Goal: Task Accomplishment & Management: Manage account settings

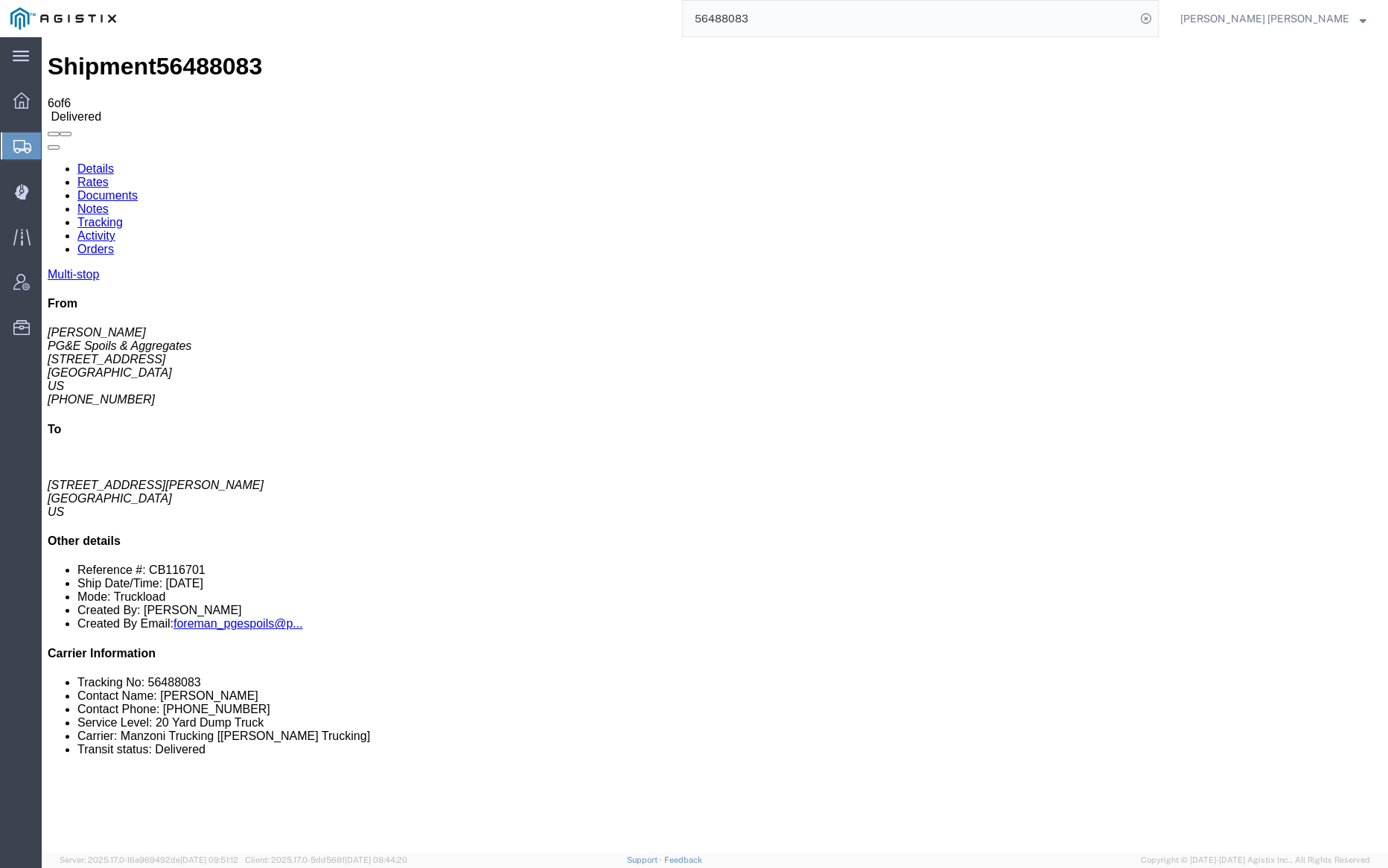
click at [123, 216] on link "Tracking" at bounding box center [100, 222] width 46 height 12
click at [137, 189] on link "Documents" at bounding box center [107, 195] width 60 height 12
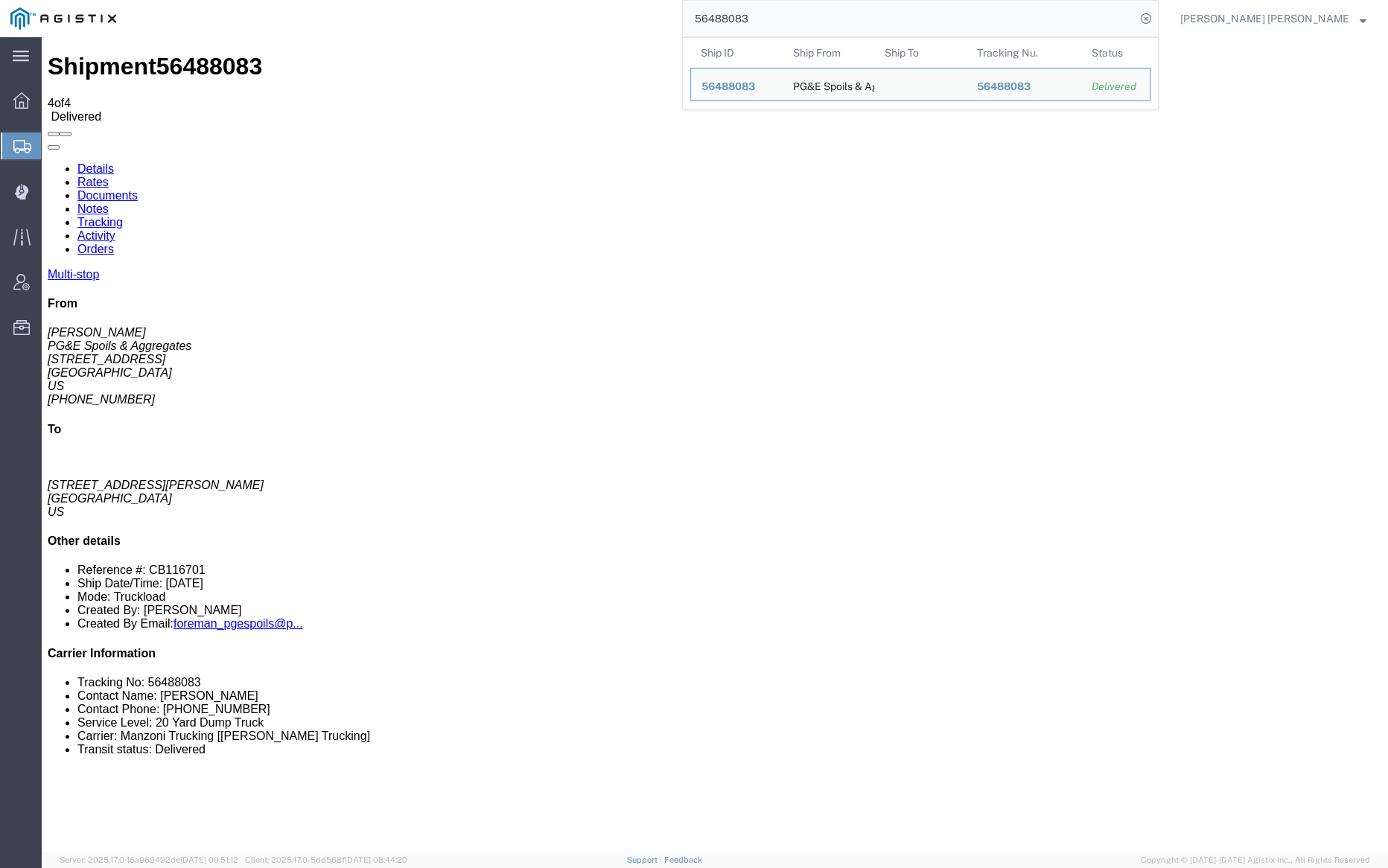
click at [794, 19] on input "56488083" at bounding box center [909, 19] width 452 height 35
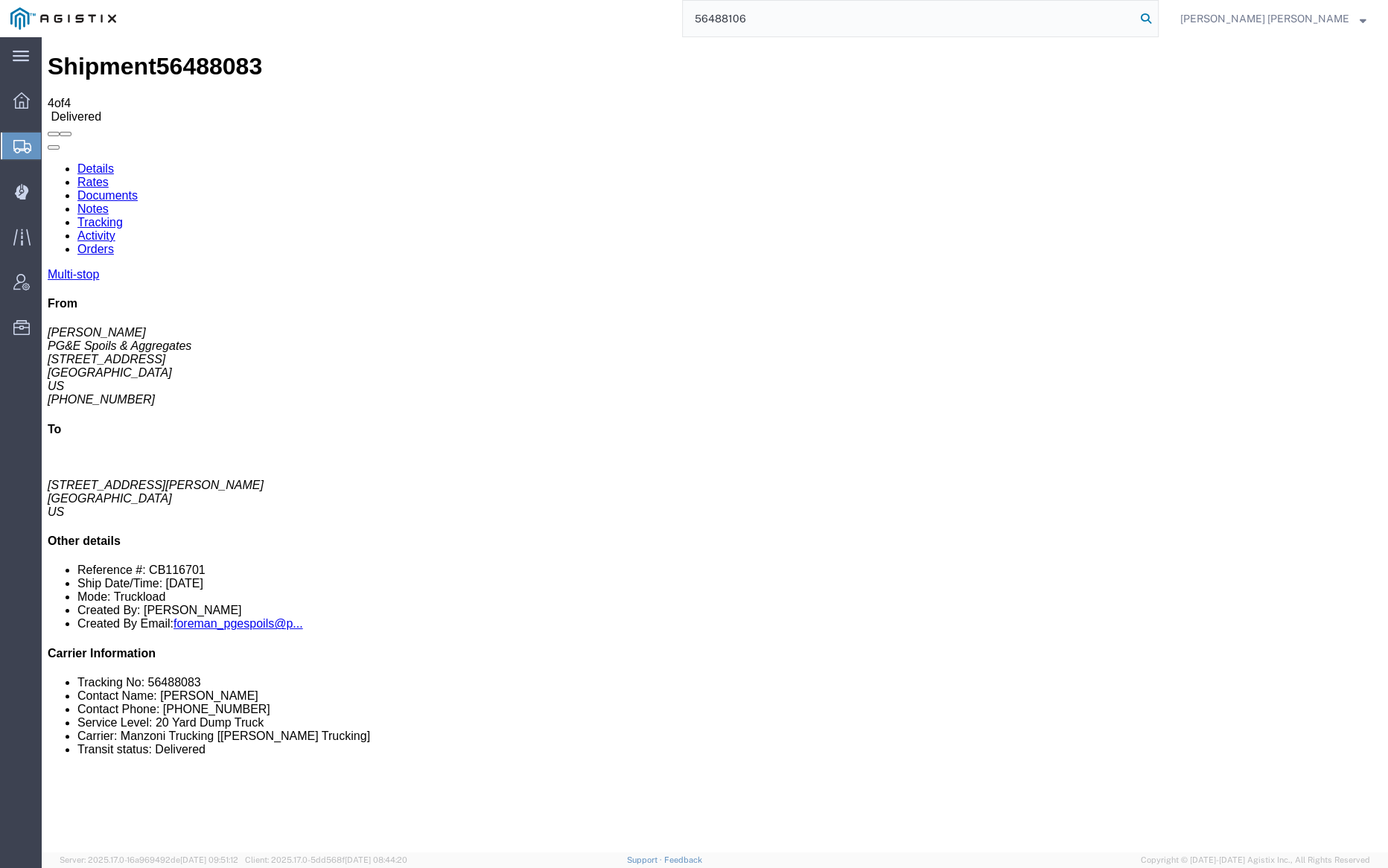
click at [1156, 19] on icon at bounding box center [1146, 19] width 21 height 21
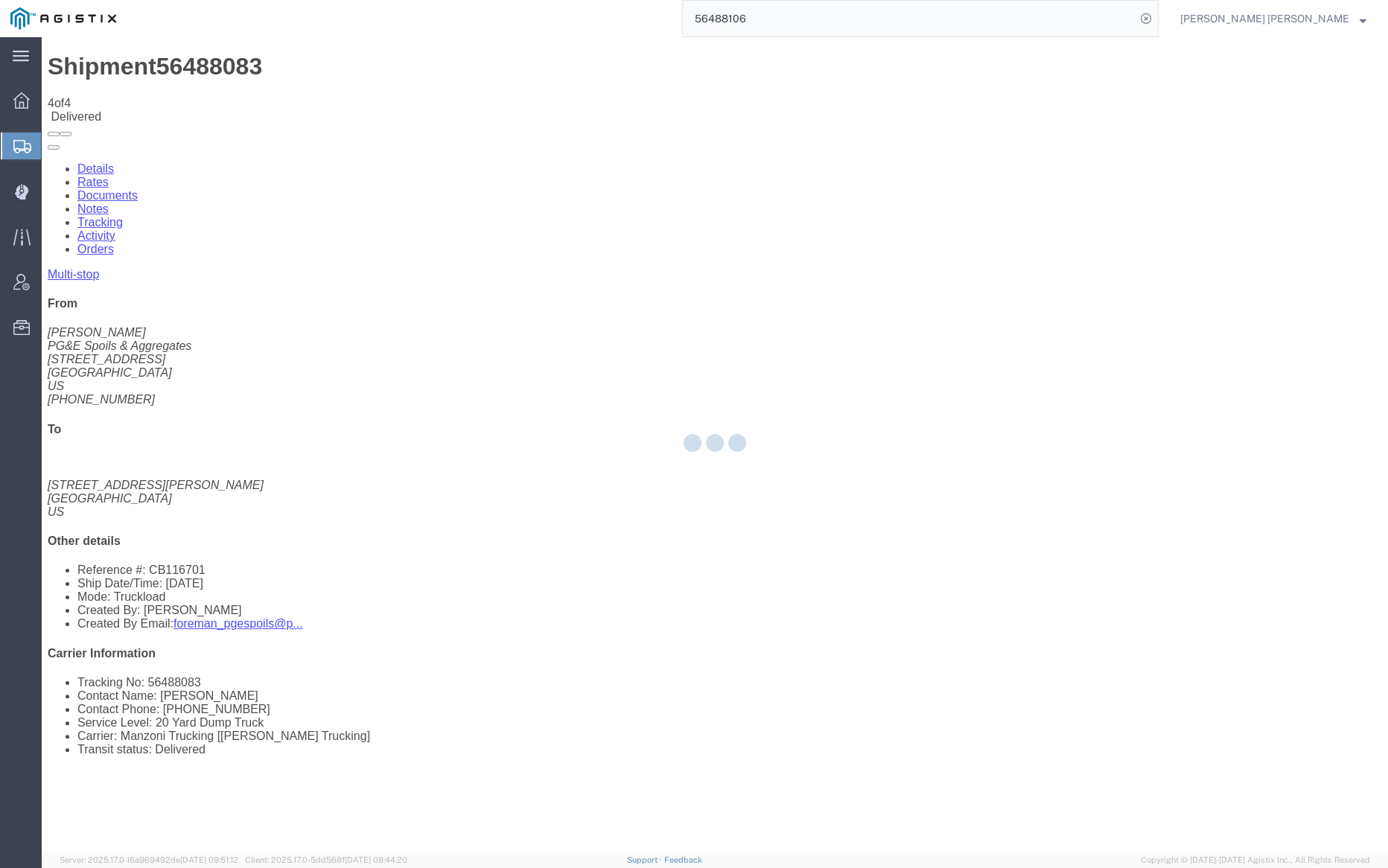
click at [600, 46] on div at bounding box center [715, 444] width 1346 height 815
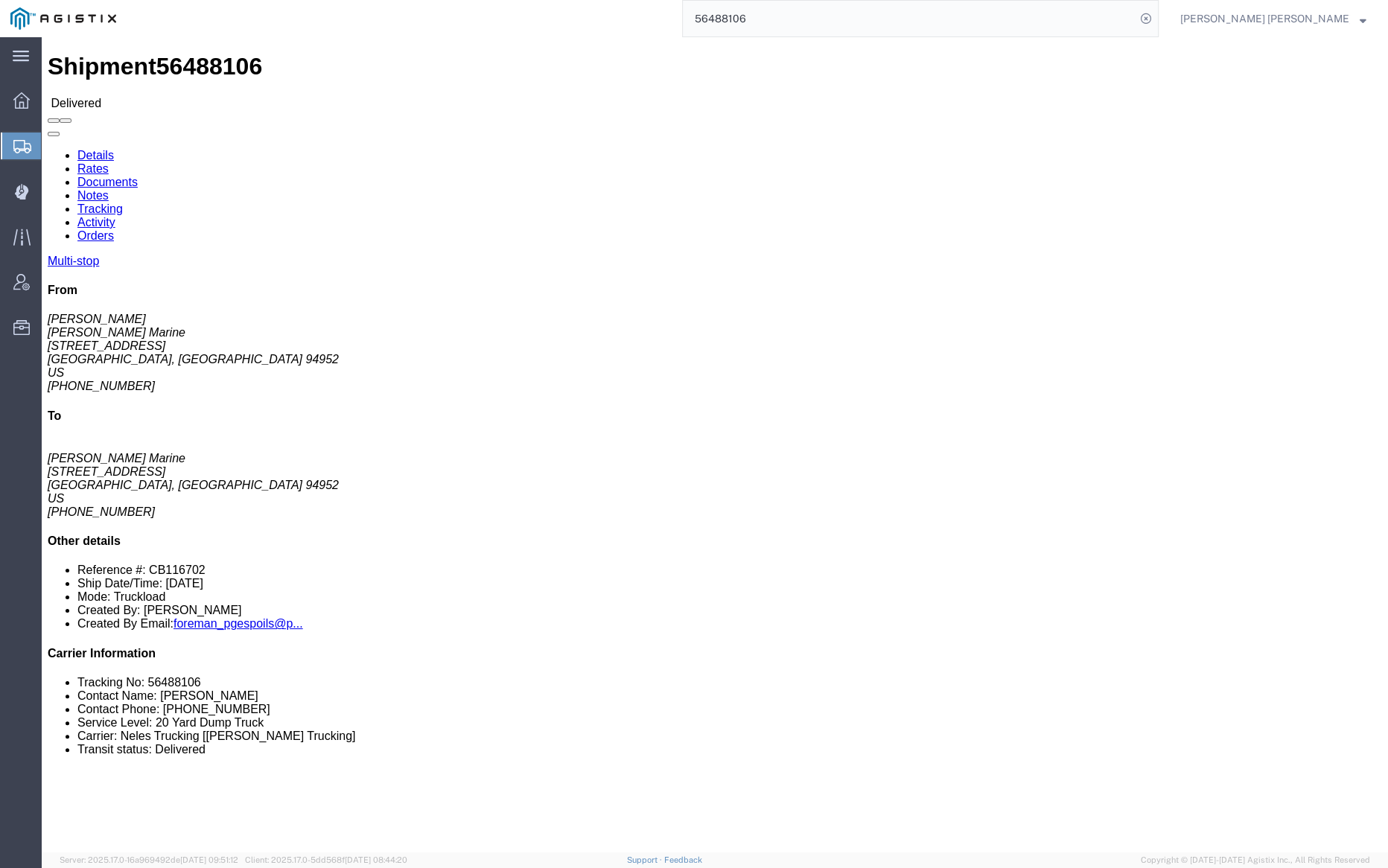
click link "Documents"
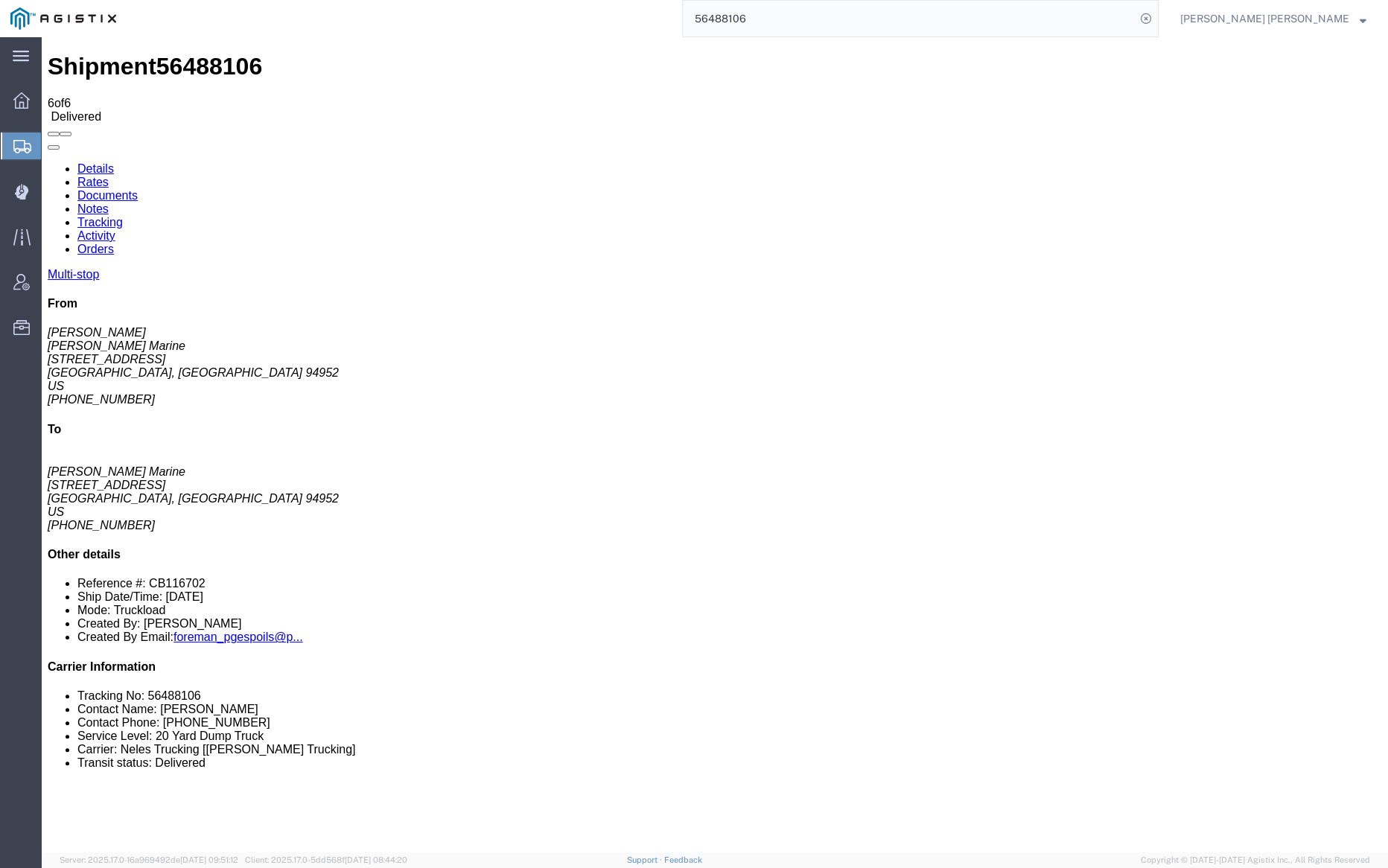
click at [109, 202] on link "Notes" at bounding box center [93, 208] width 32 height 12
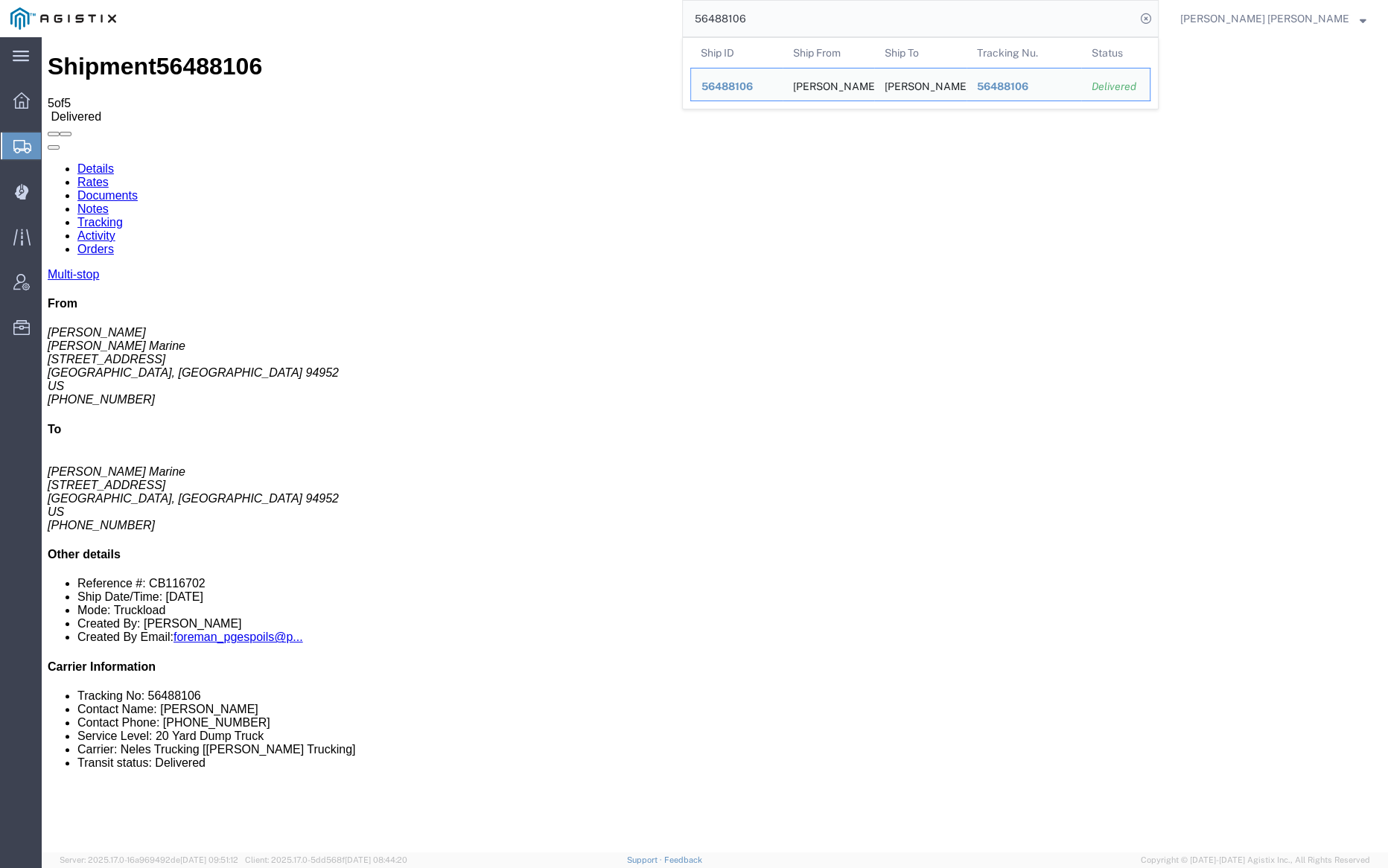
click at [781, 12] on input "56488106" at bounding box center [909, 19] width 452 height 35
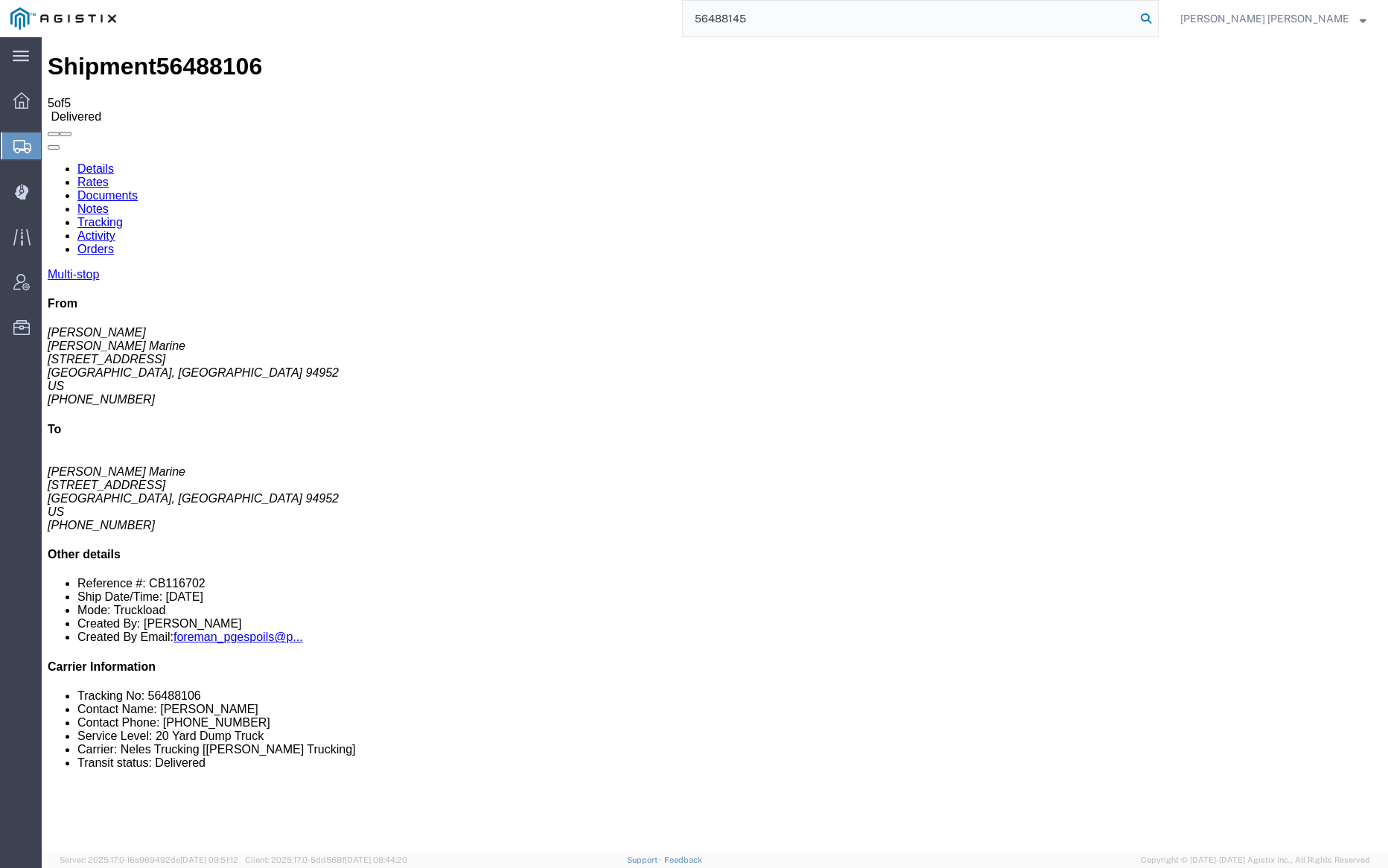
type input "56488145"
drag, startPoint x: 1232, startPoint y: 15, endPoint x: 1093, endPoint y: 0, distance: 139.8
click at [1156, 15] on icon at bounding box center [1146, 19] width 21 height 21
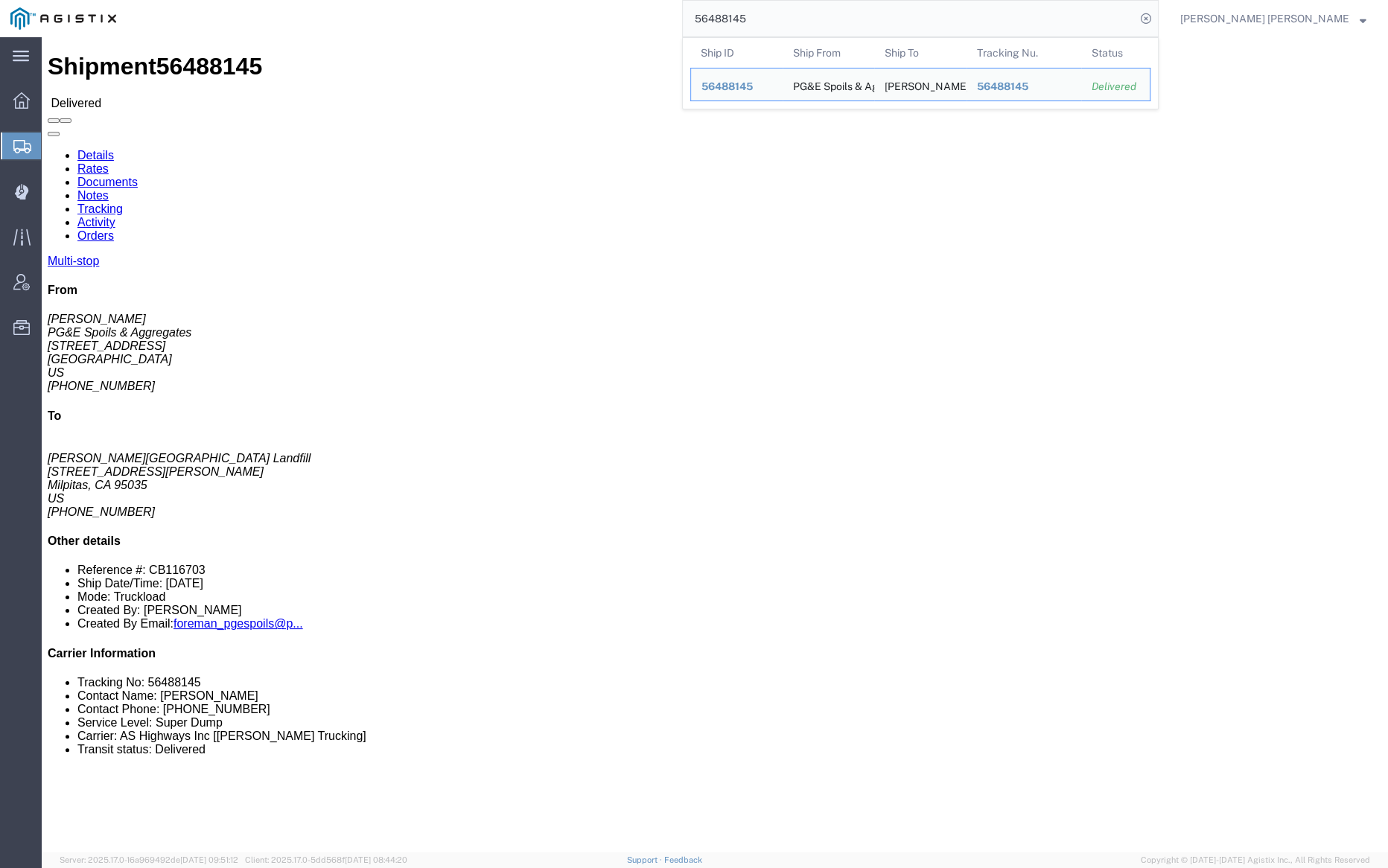
click link "Documents"
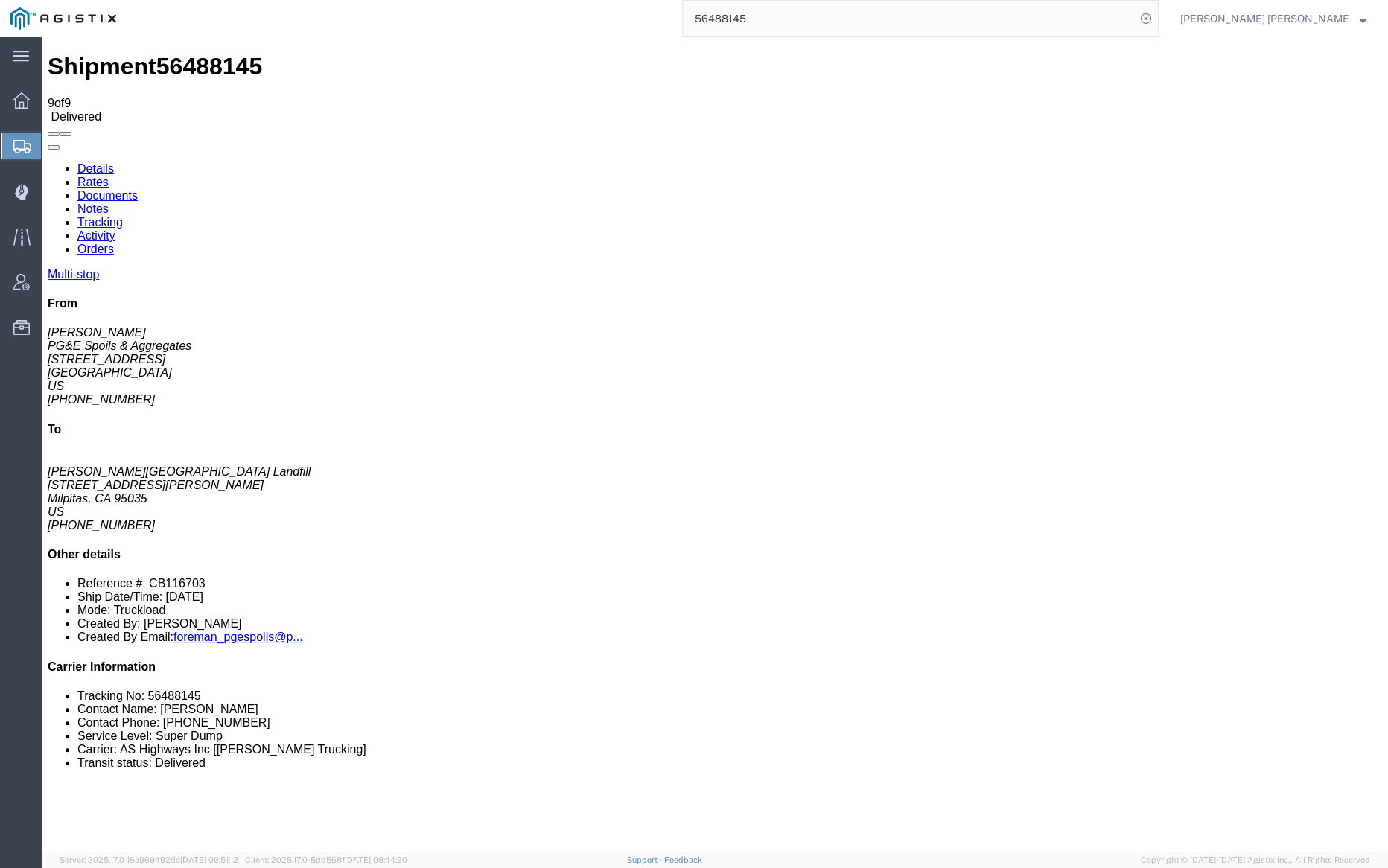
drag, startPoint x: 121, startPoint y: 165, endPoint x: 240, endPoint y: 1, distance: 202.6
drag, startPoint x: 61, startPoint y: 204, endPoint x: 60, endPoint y: 222, distance: 18.0
checkbox input "true"
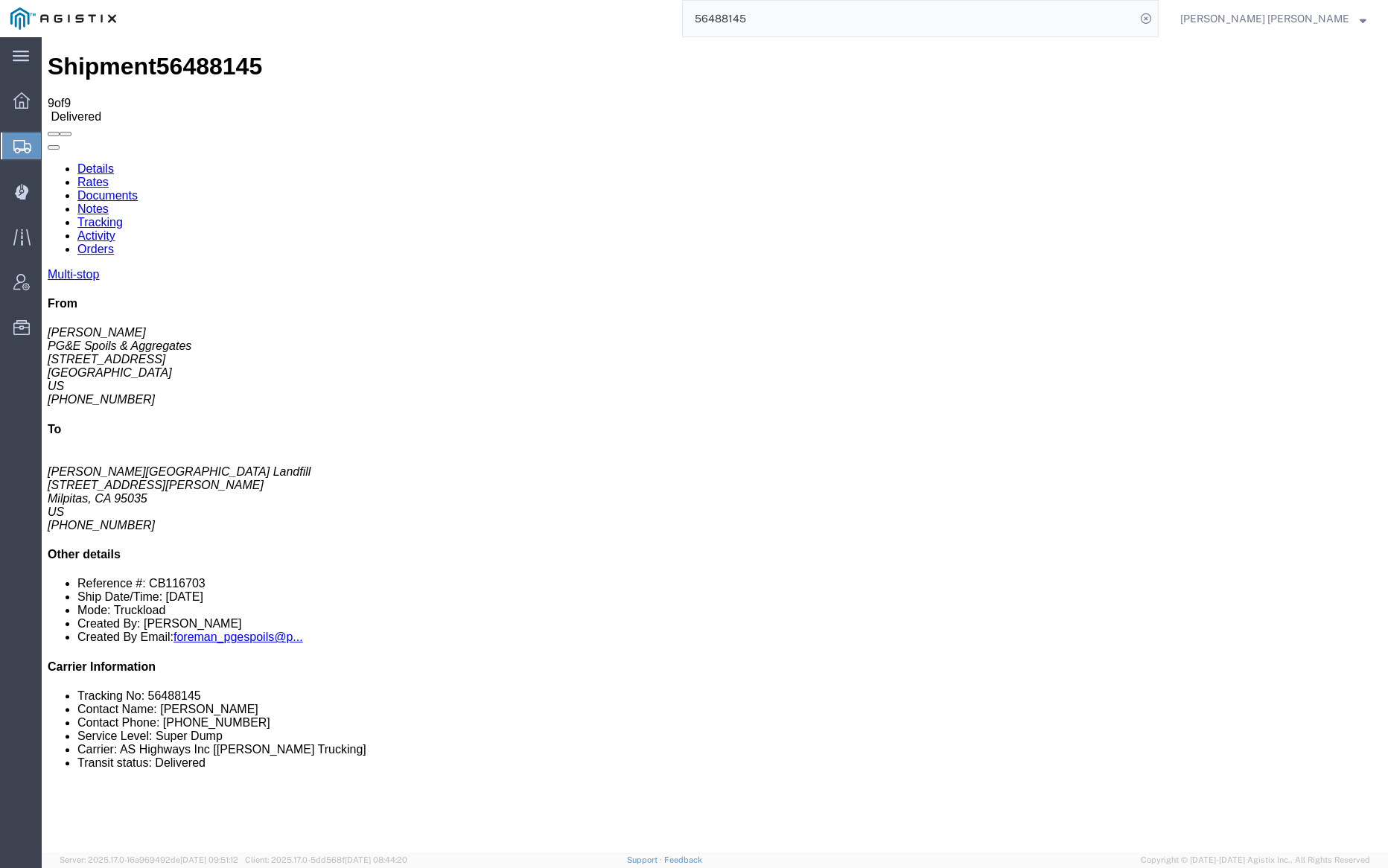
checkbox input "true"
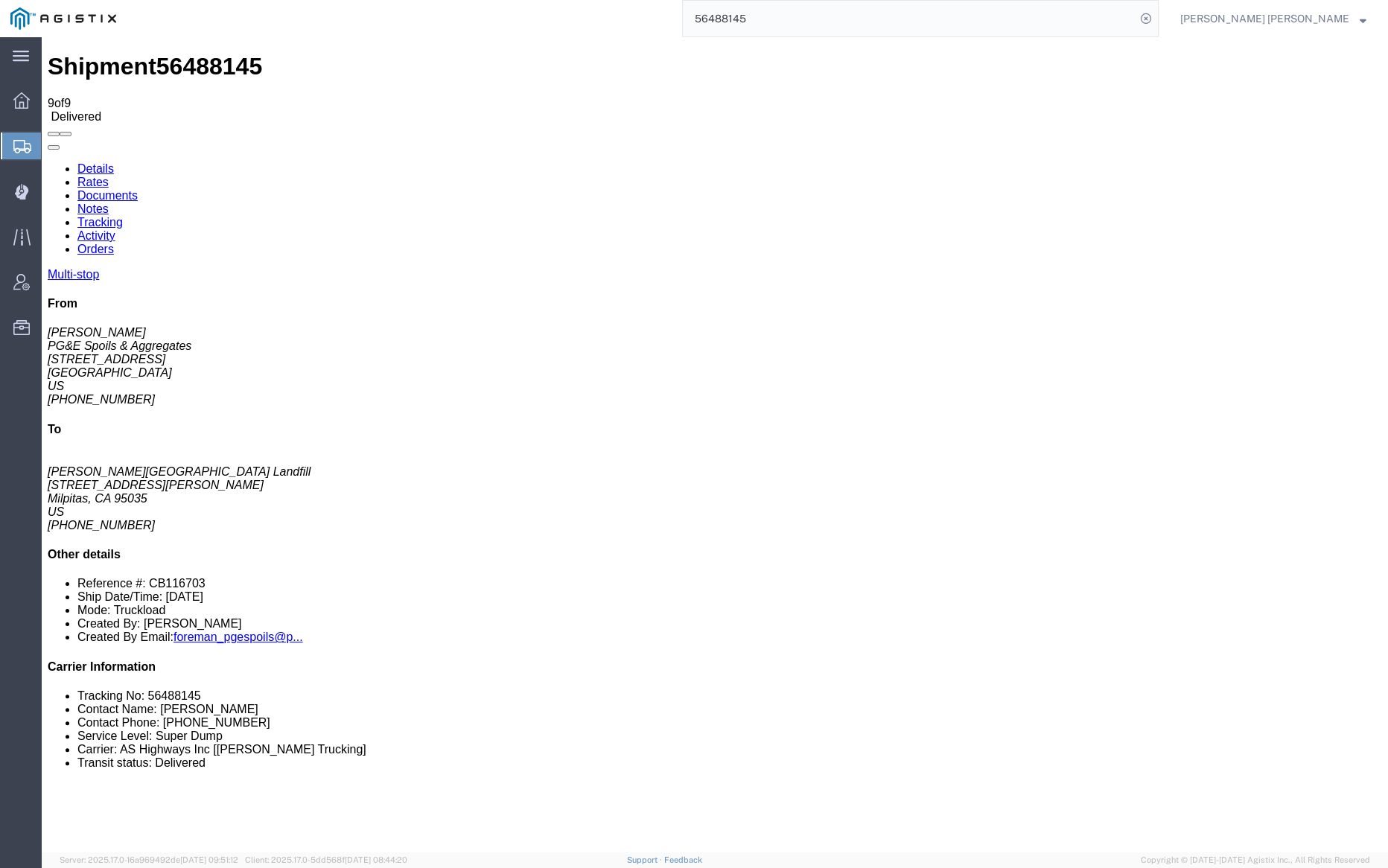
checkbox input "true"
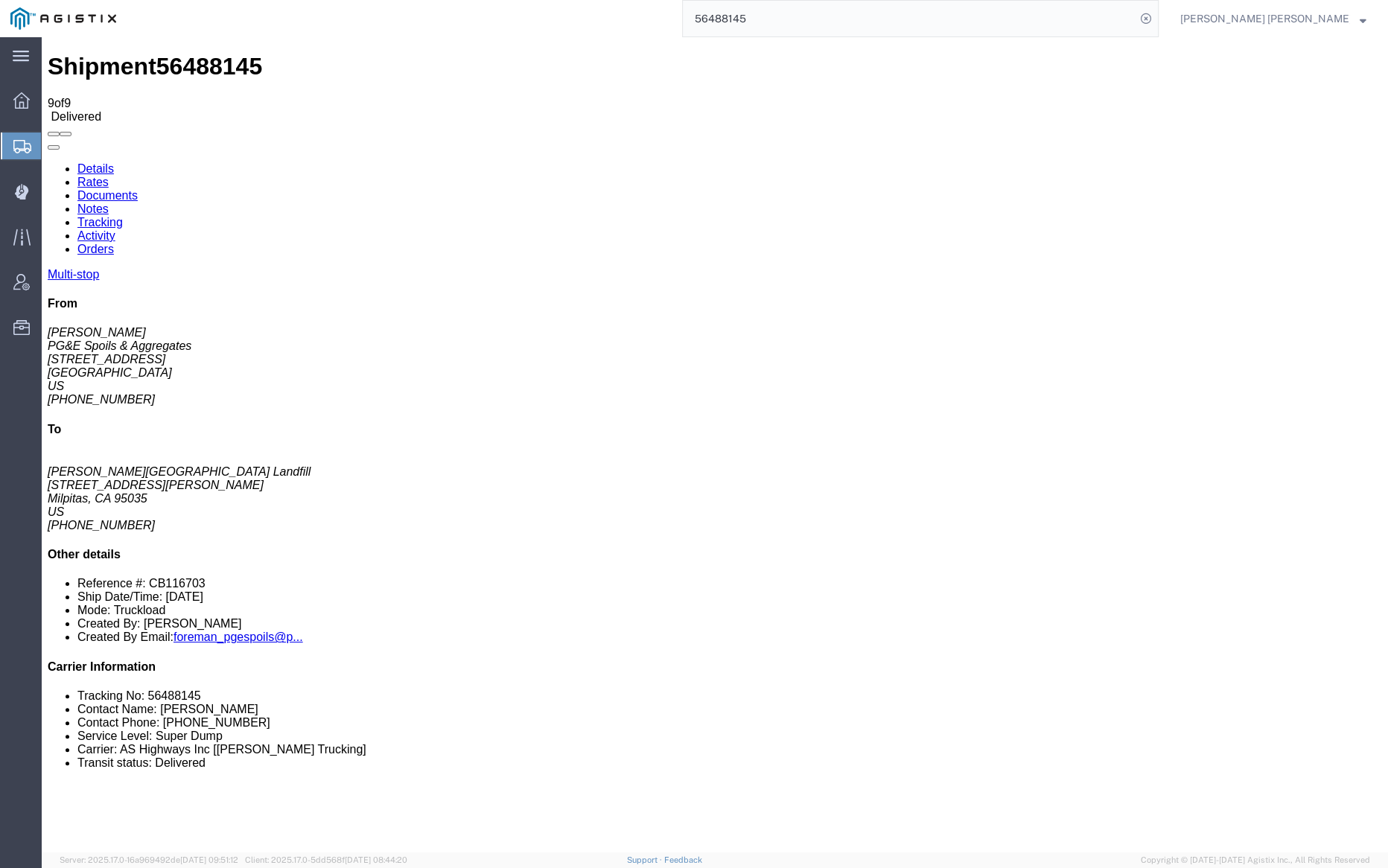
checkbox input "true"
checkbox input "false"
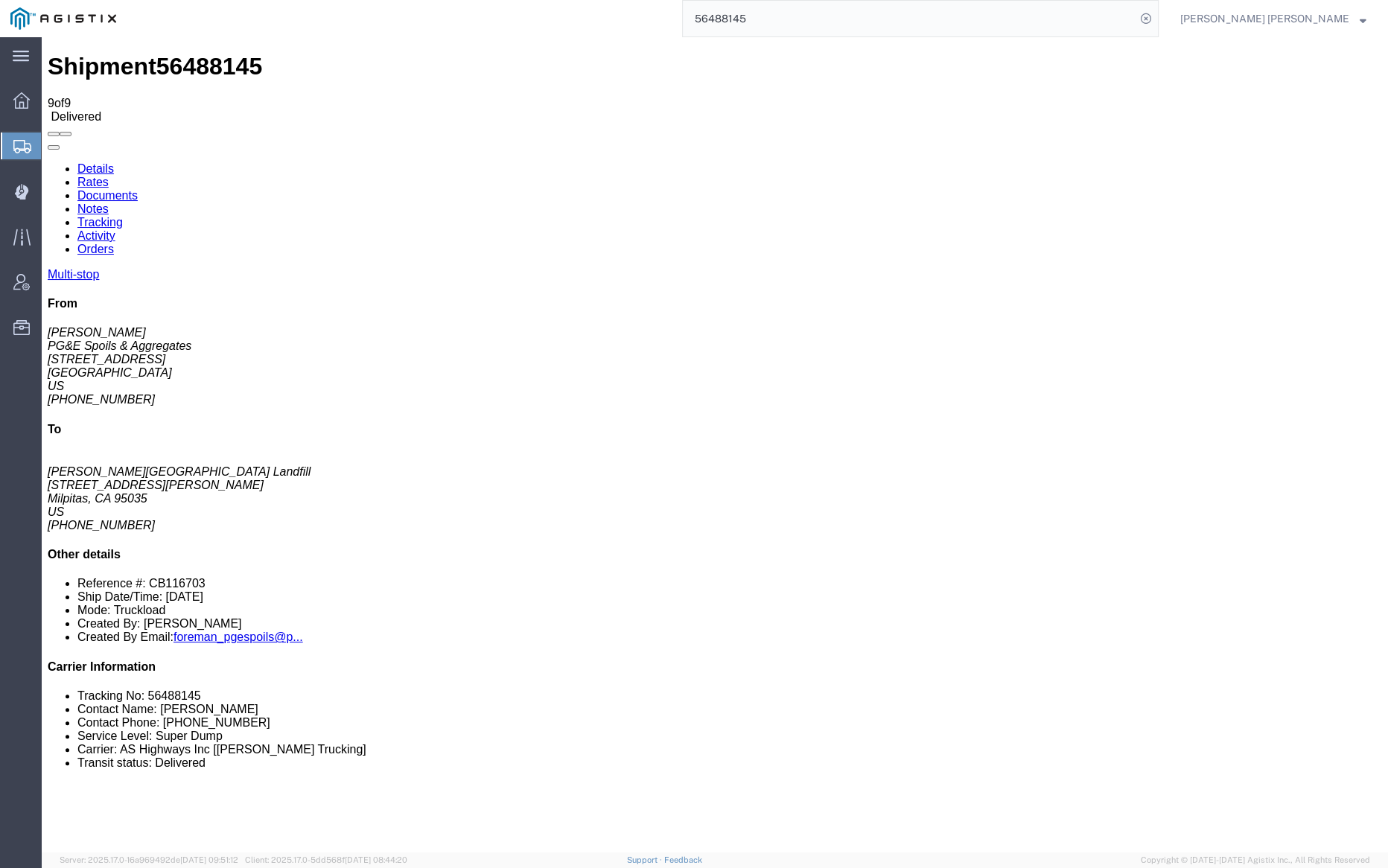
checkbox input "false"
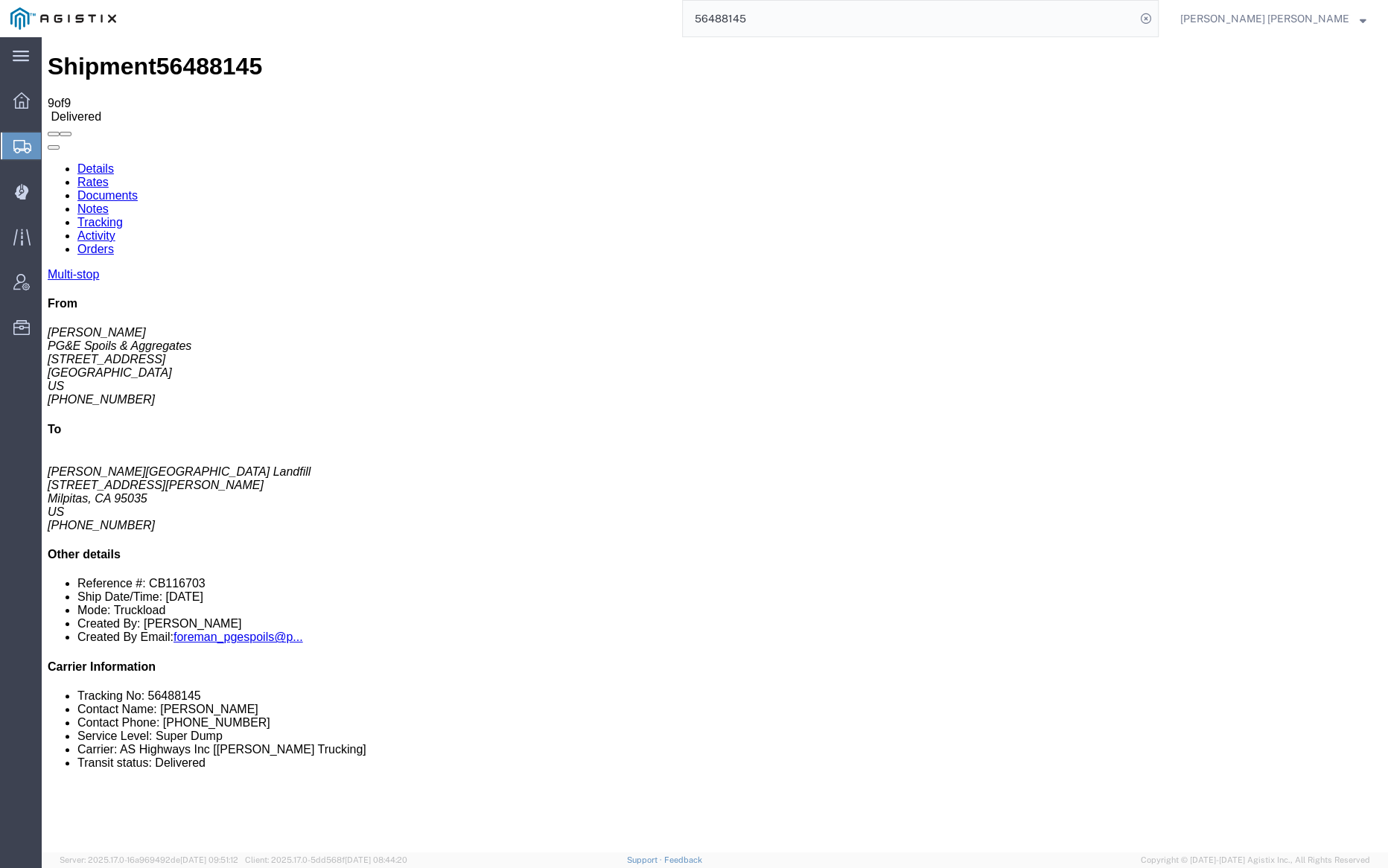
drag, startPoint x: 63, startPoint y: 320, endPoint x: 64, endPoint y: 341, distance: 21.0
checkbox input "false"
drag, startPoint x: 63, startPoint y: 346, endPoint x: 72, endPoint y: 353, distance: 11.4
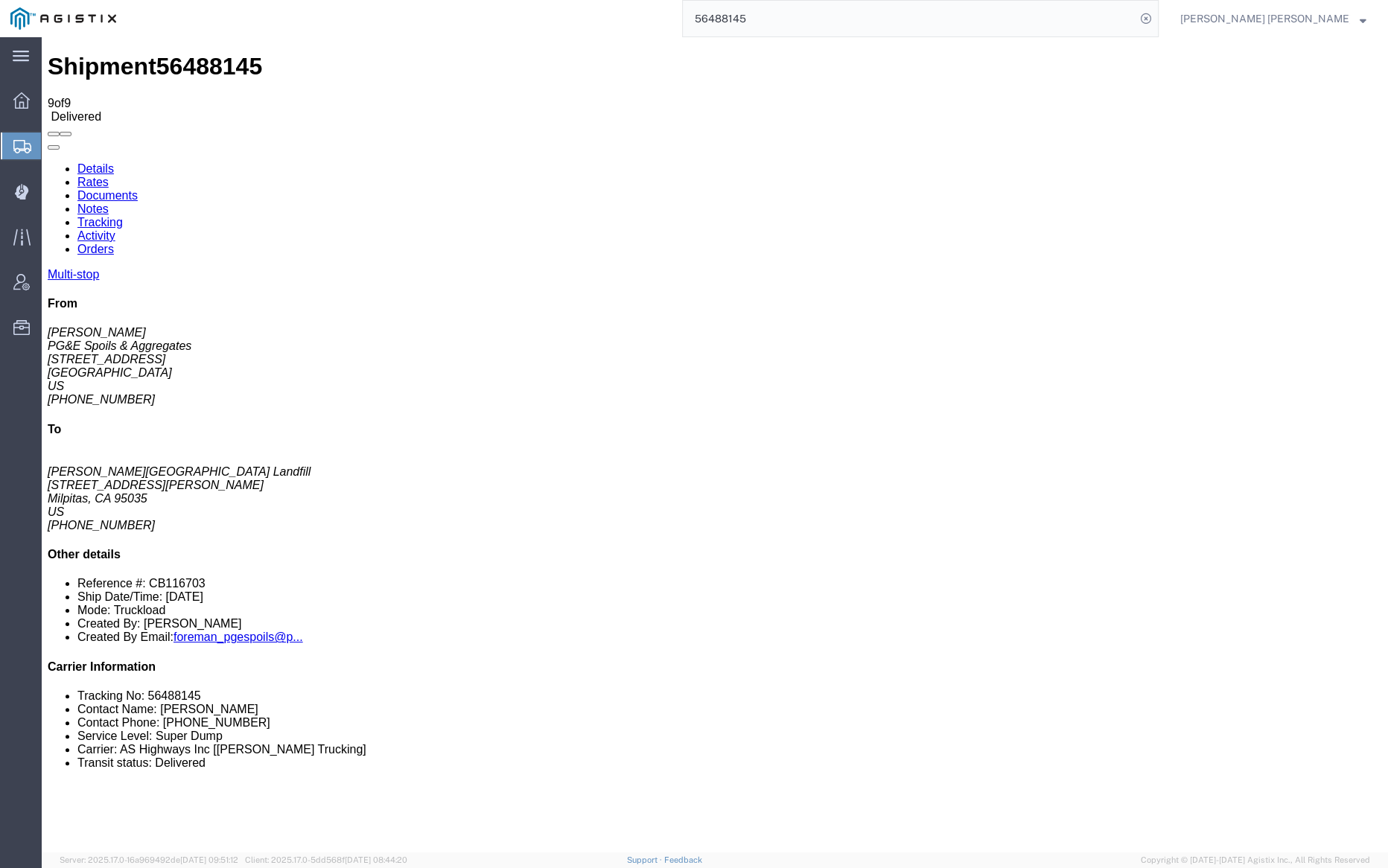
checkbox input "false"
checkbox input "true"
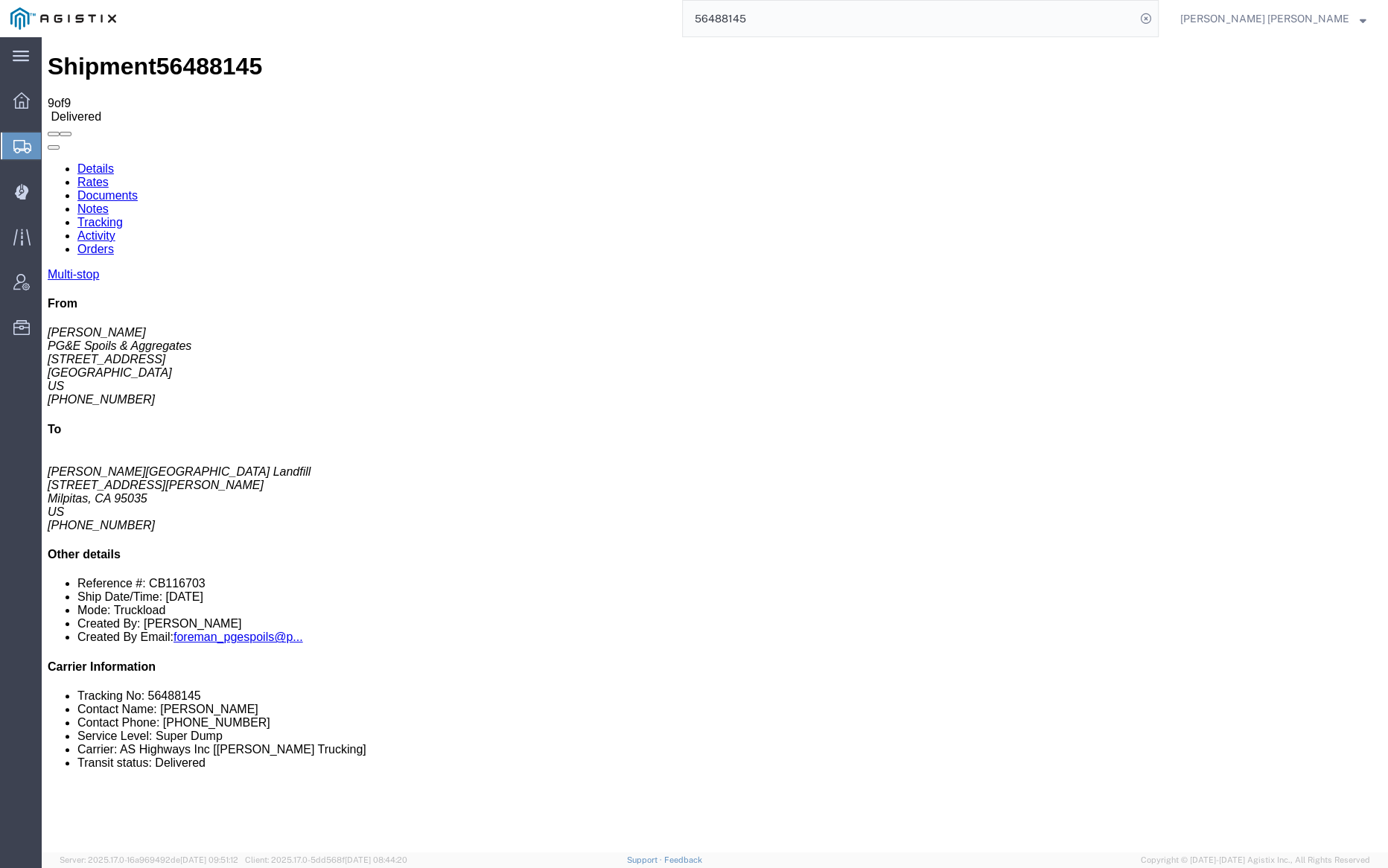
checkbox input "true"
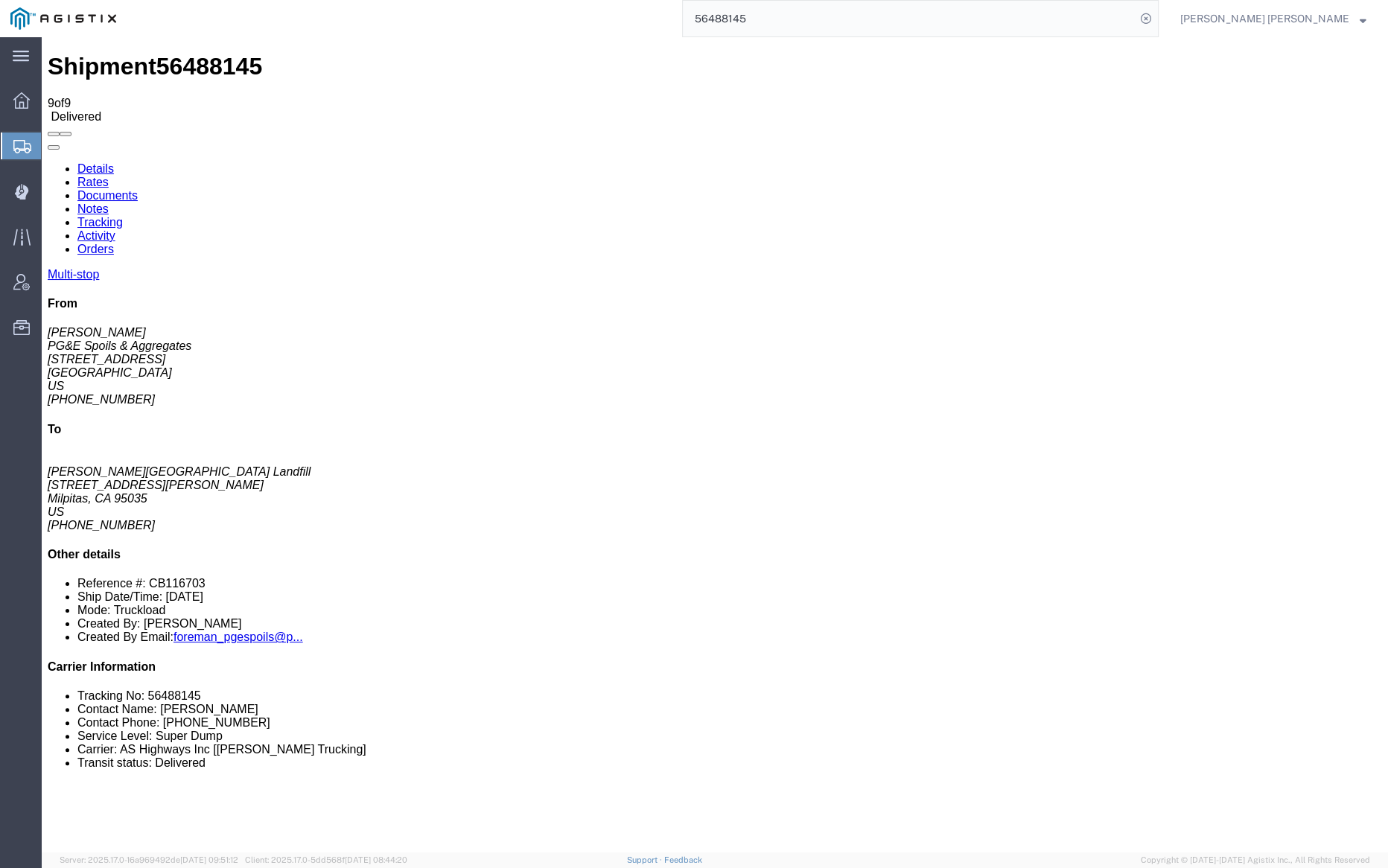
checkbox input "true"
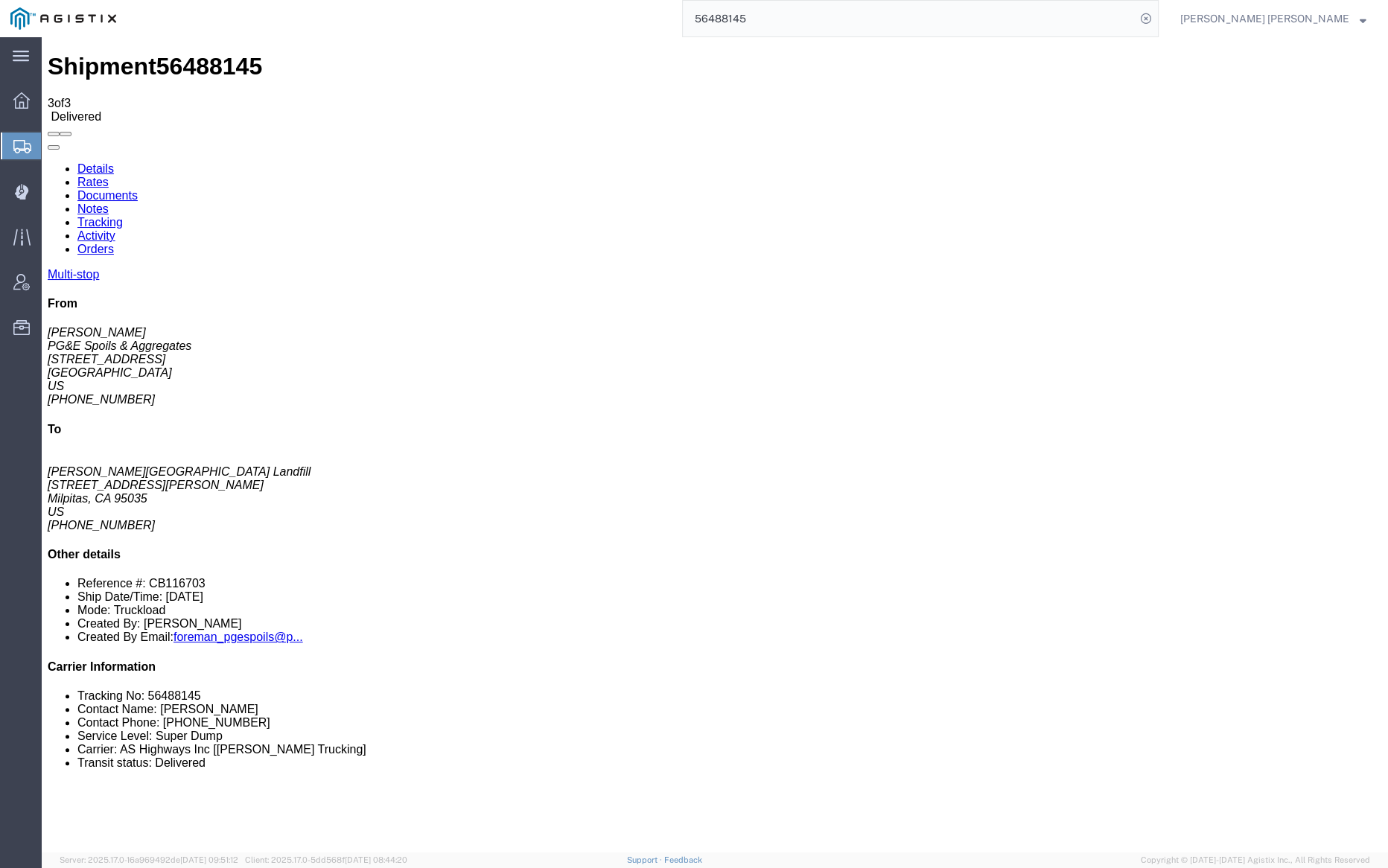
click at [137, 189] on link "Documents" at bounding box center [107, 195] width 60 height 12
click at [109, 202] on link "Notes" at bounding box center [93, 208] width 32 height 12
click at [123, 216] on link "Tracking" at bounding box center [100, 222] width 46 height 12
click at [109, 202] on link "Notes" at bounding box center [93, 208] width 32 height 12
click at [123, 216] on link "Tracking" at bounding box center [100, 222] width 46 height 12
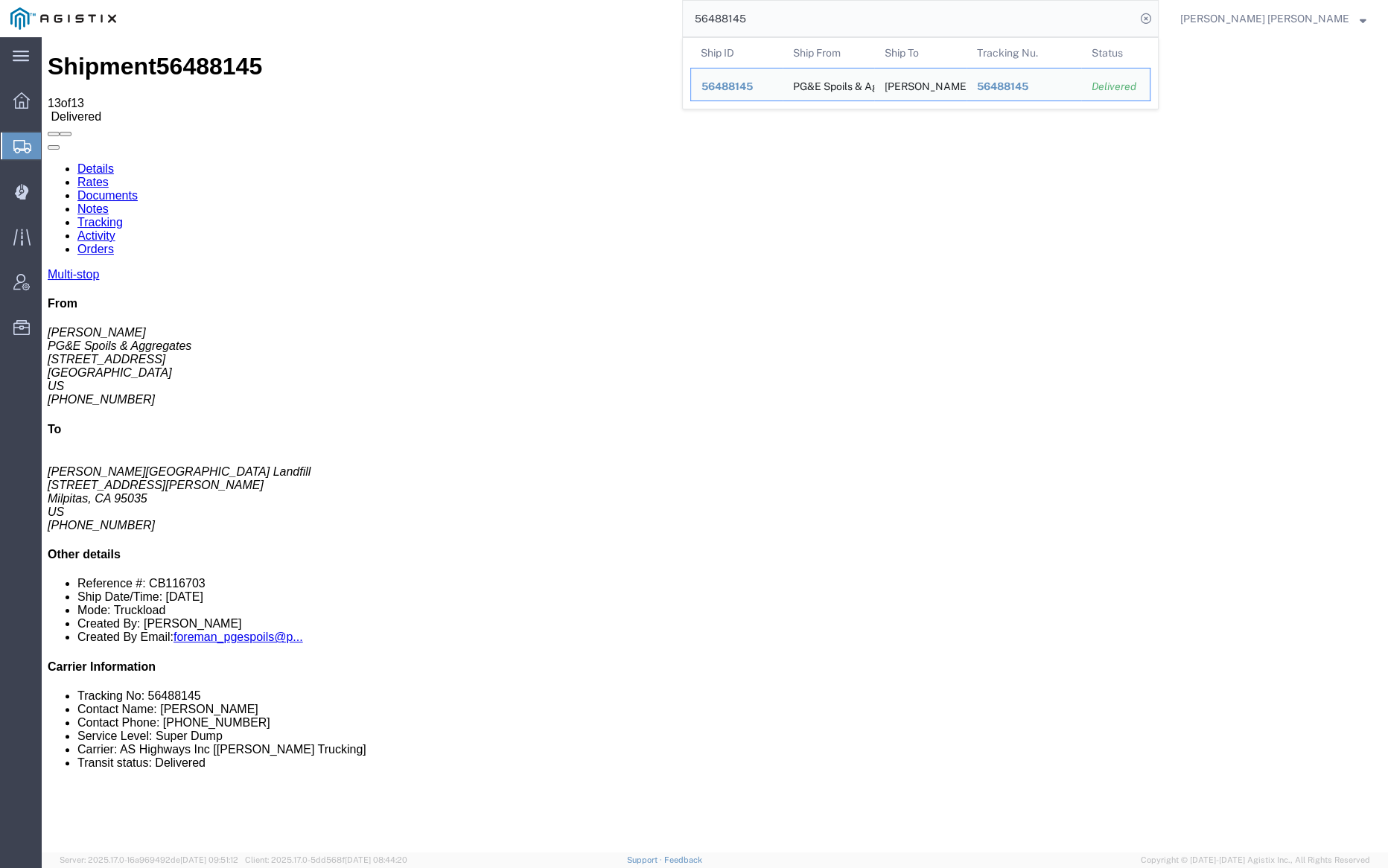
click at [777, 19] on input "56488145" at bounding box center [909, 19] width 452 height 35
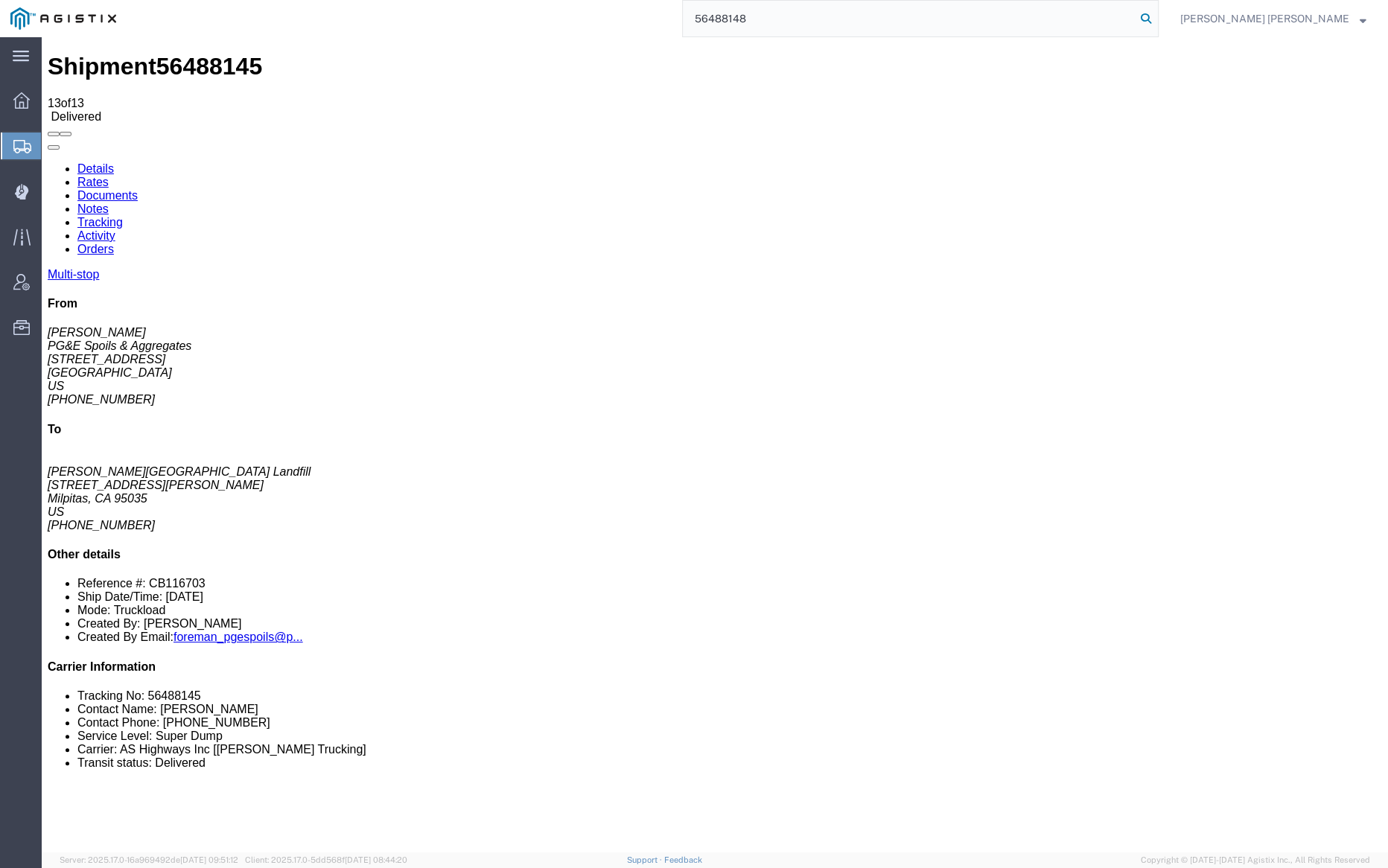
click at [1156, 14] on icon at bounding box center [1146, 19] width 21 height 21
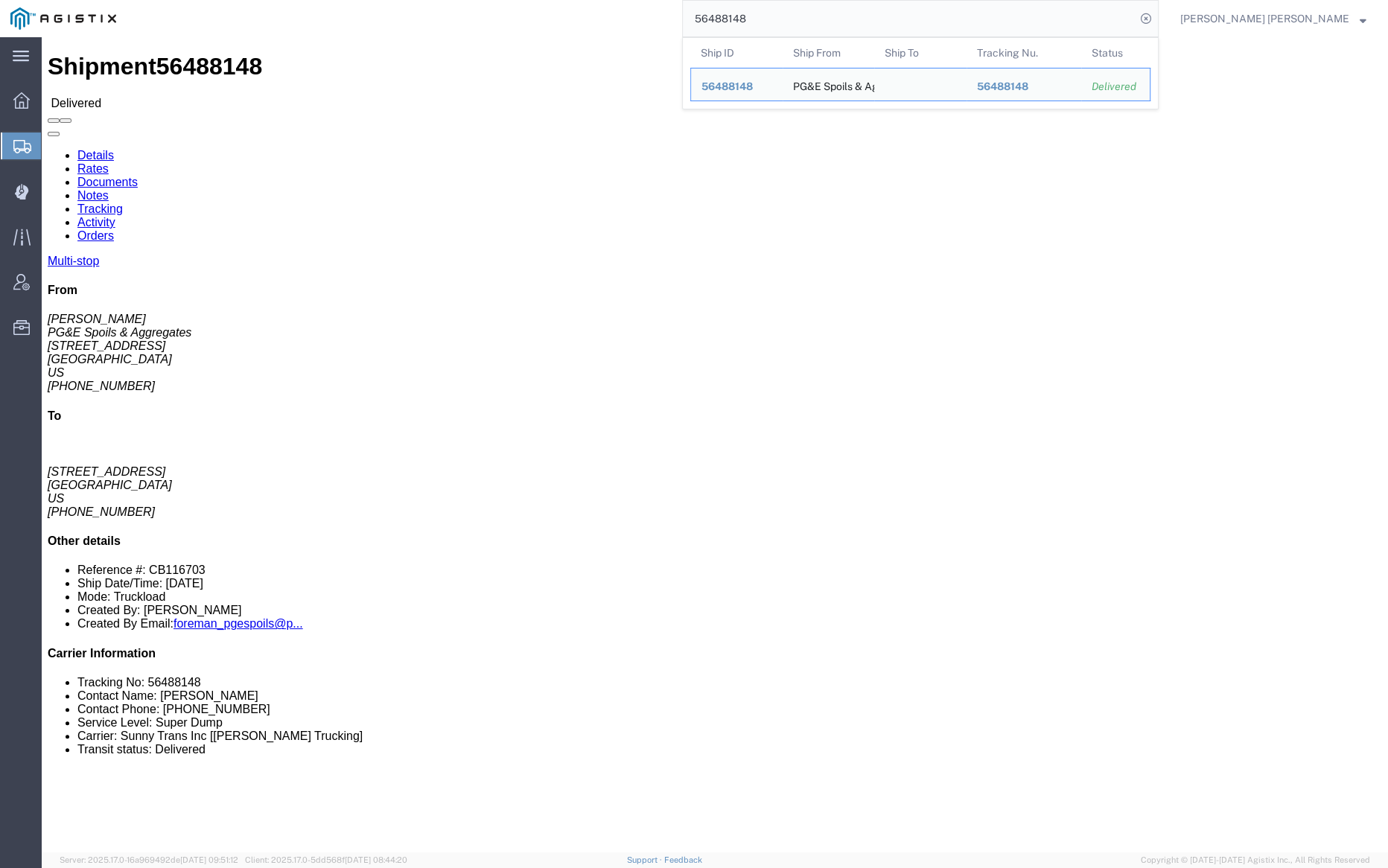
click link "Documents"
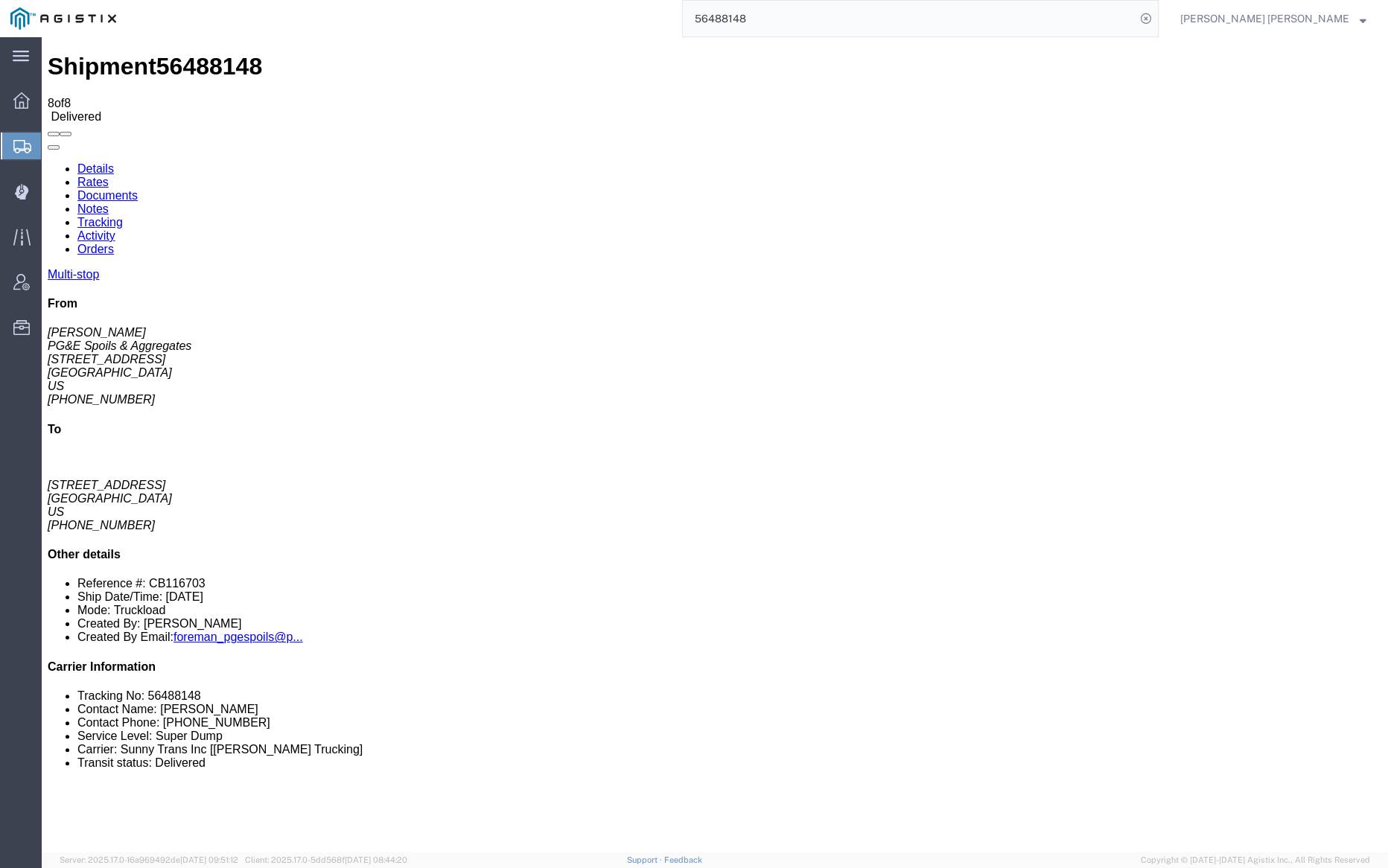
click at [109, 202] on link "Notes" at bounding box center [93, 208] width 32 height 12
click at [137, 189] on link "Documents" at bounding box center [107, 195] width 60 height 12
click at [109, 202] on link "Notes" at bounding box center [93, 208] width 32 height 12
drag, startPoint x: 188, startPoint y: 93, endPoint x: 224, endPoint y: 39, distance: 64.9
click at [137, 189] on link "Documents" at bounding box center [107, 195] width 60 height 12
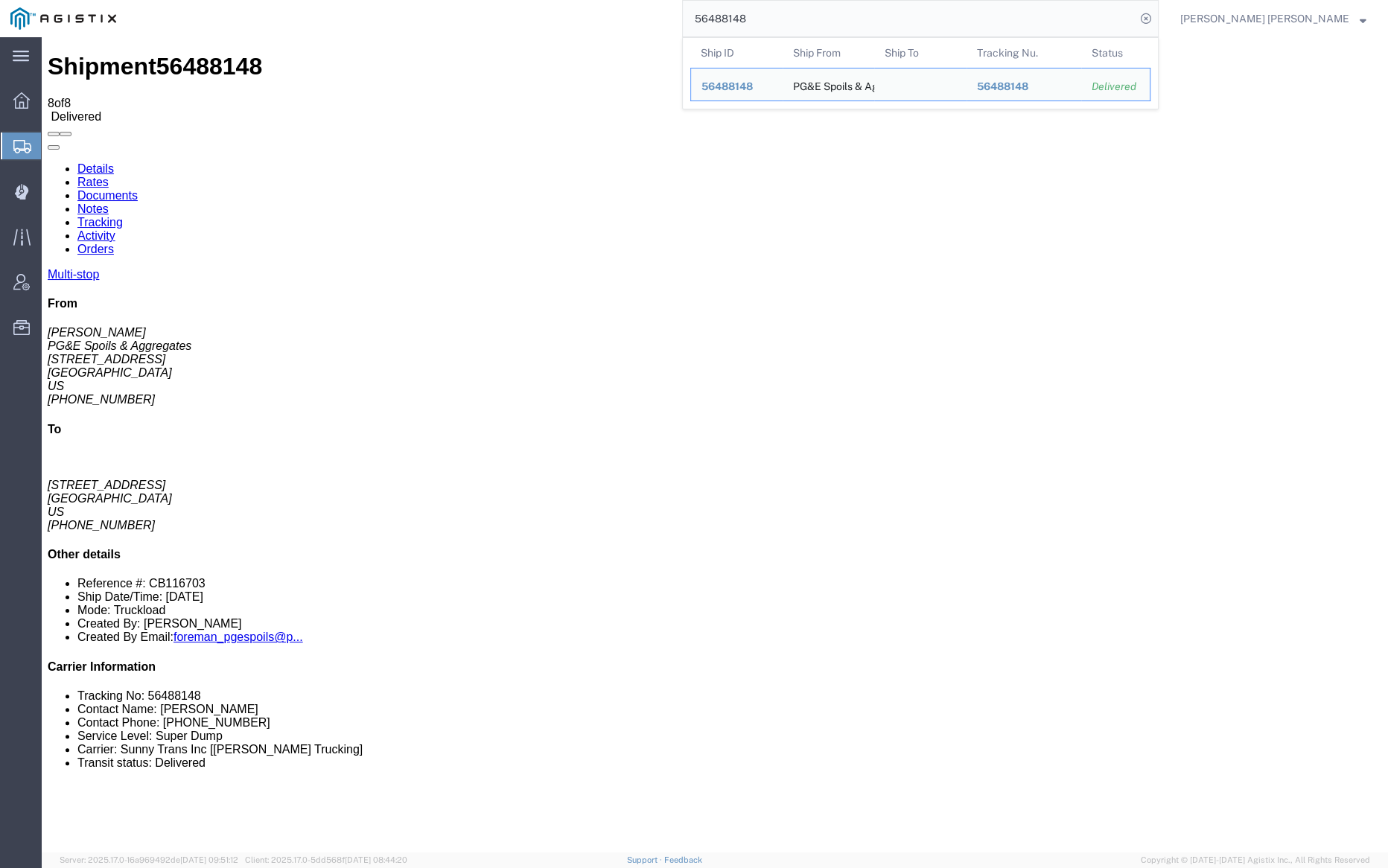
click at [804, 13] on input "56488148" at bounding box center [909, 19] width 452 height 35
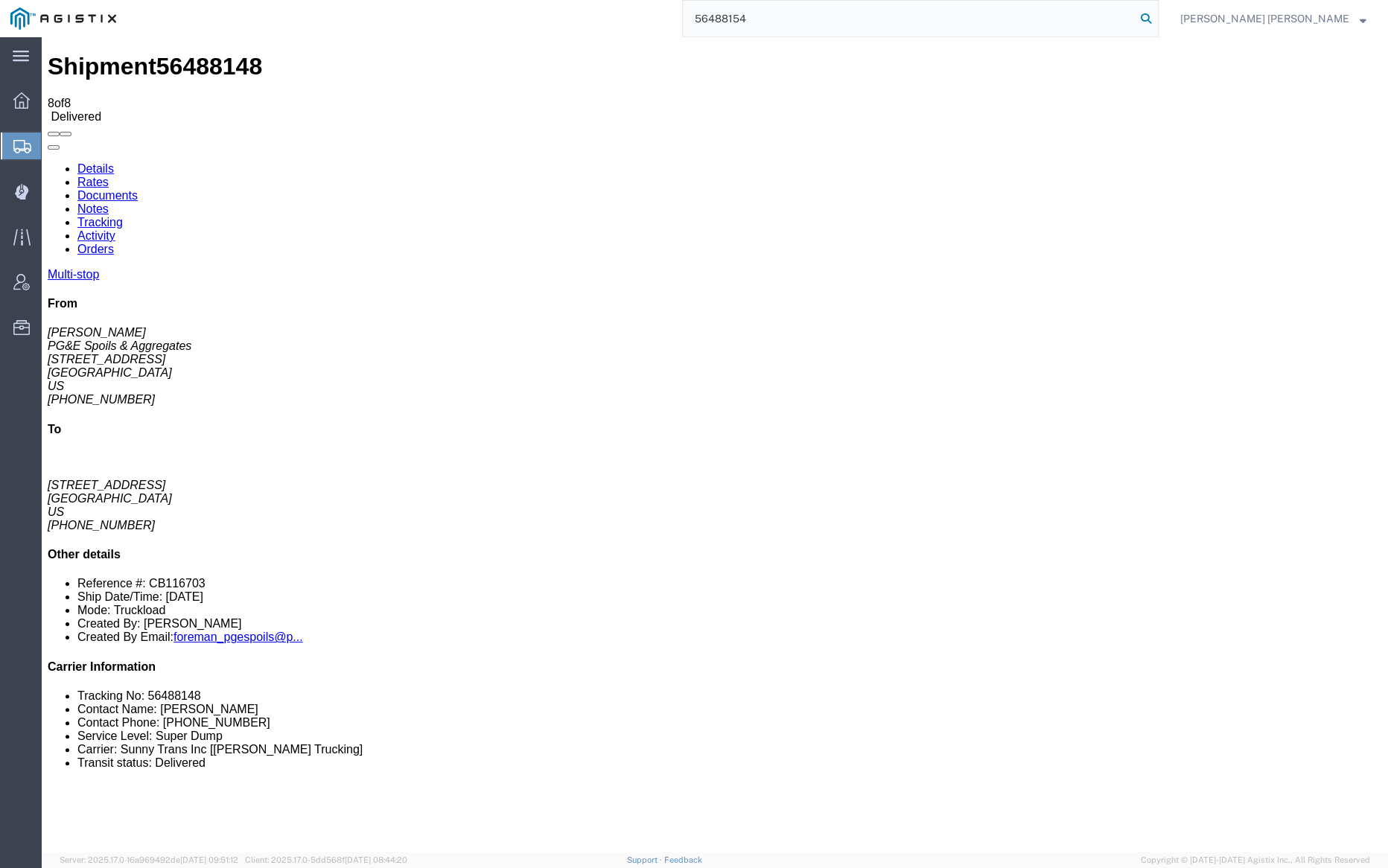
click at [1156, 19] on icon at bounding box center [1146, 19] width 21 height 21
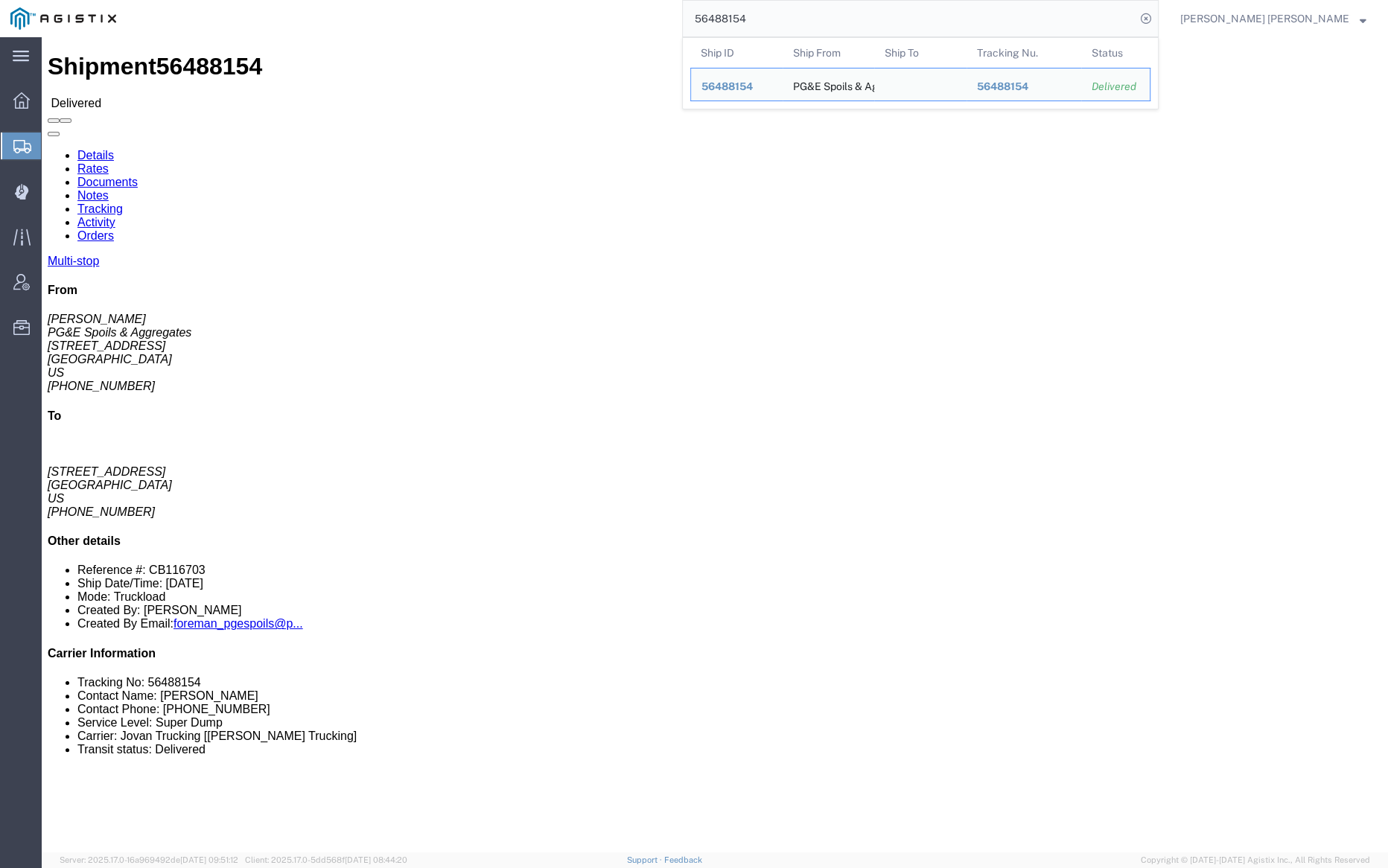
click at [810, 17] on input "56488154" at bounding box center [909, 19] width 452 height 35
paste input "24508"
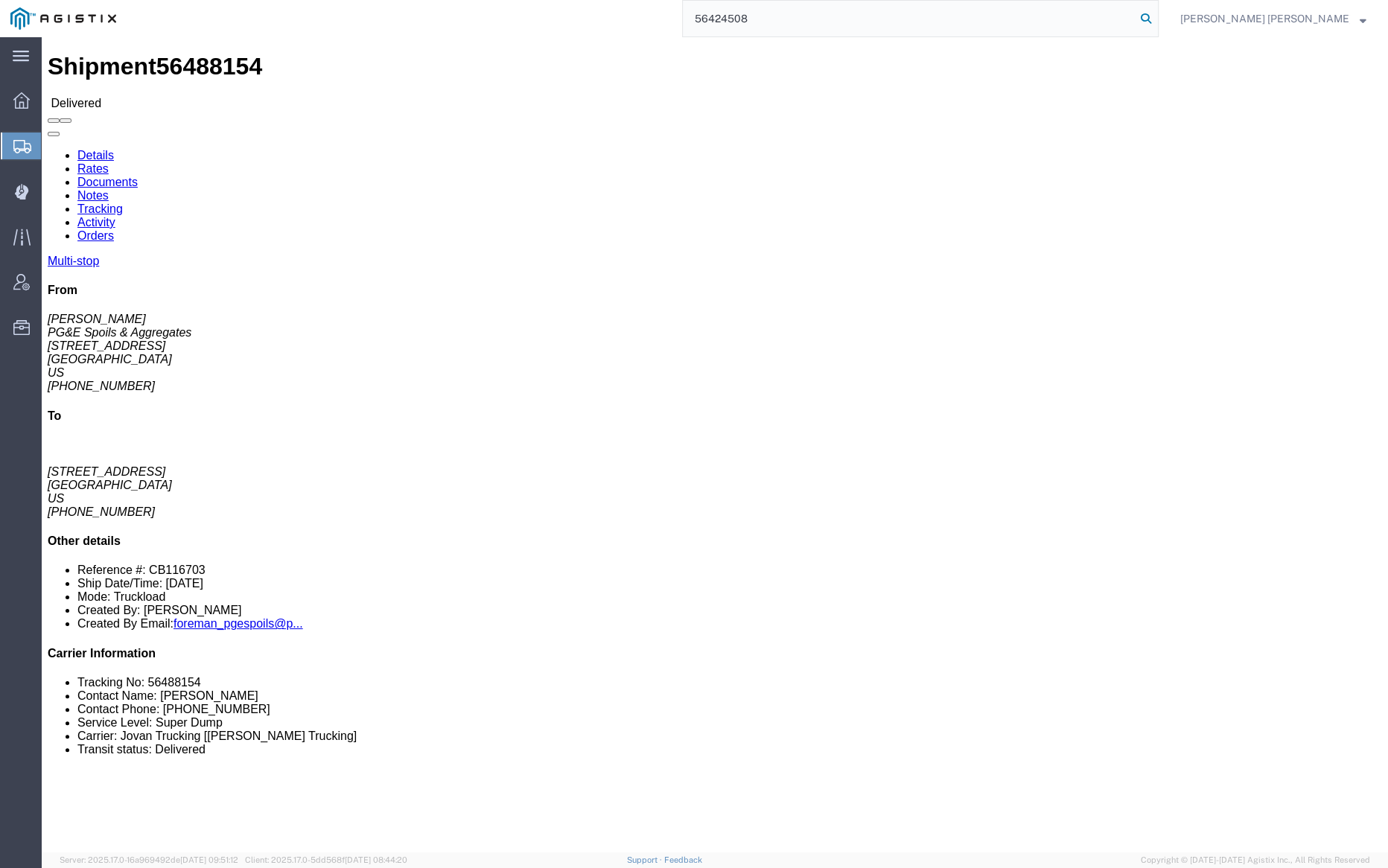
click at [1156, 15] on icon at bounding box center [1146, 19] width 21 height 21
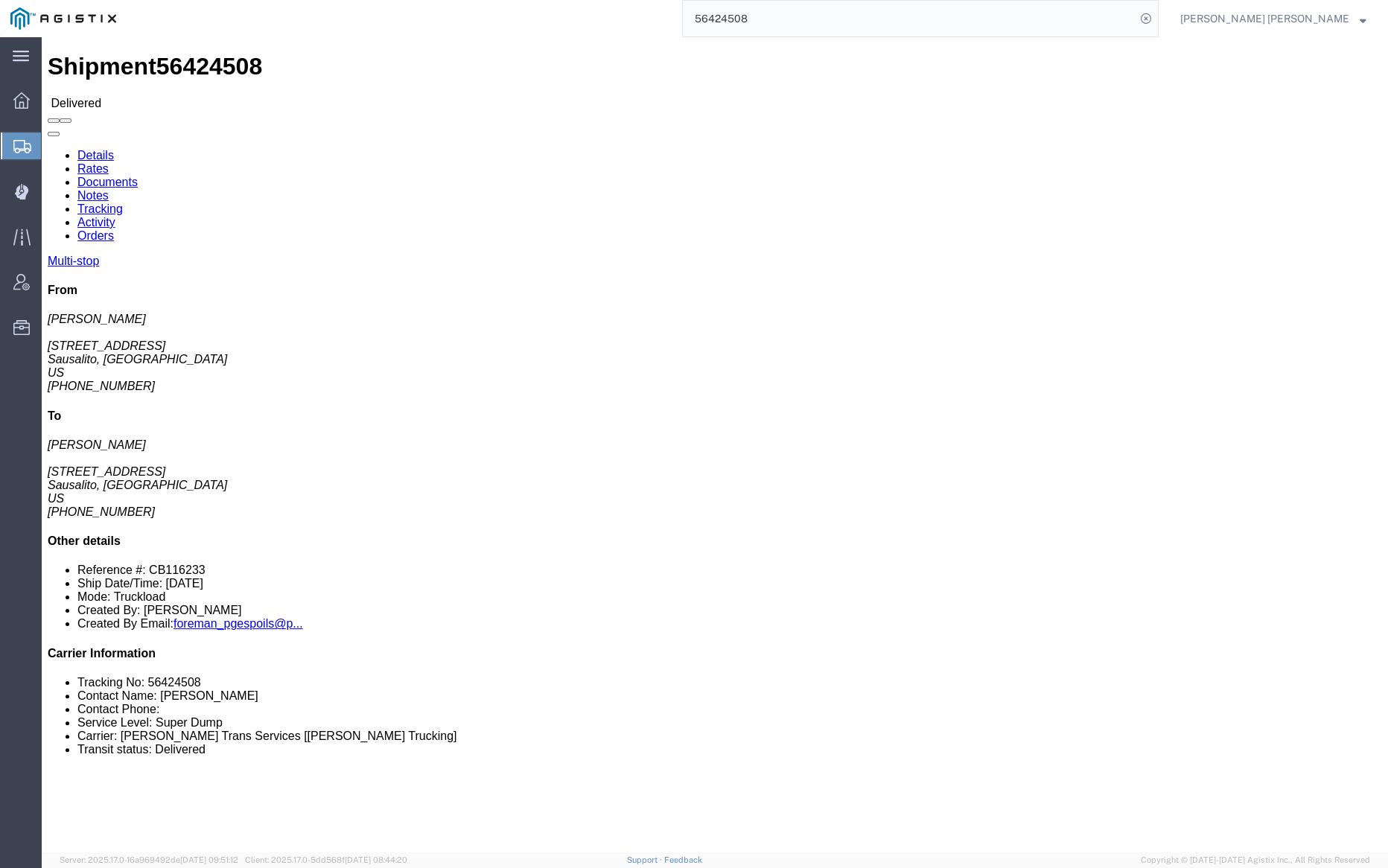
click link "Documents"
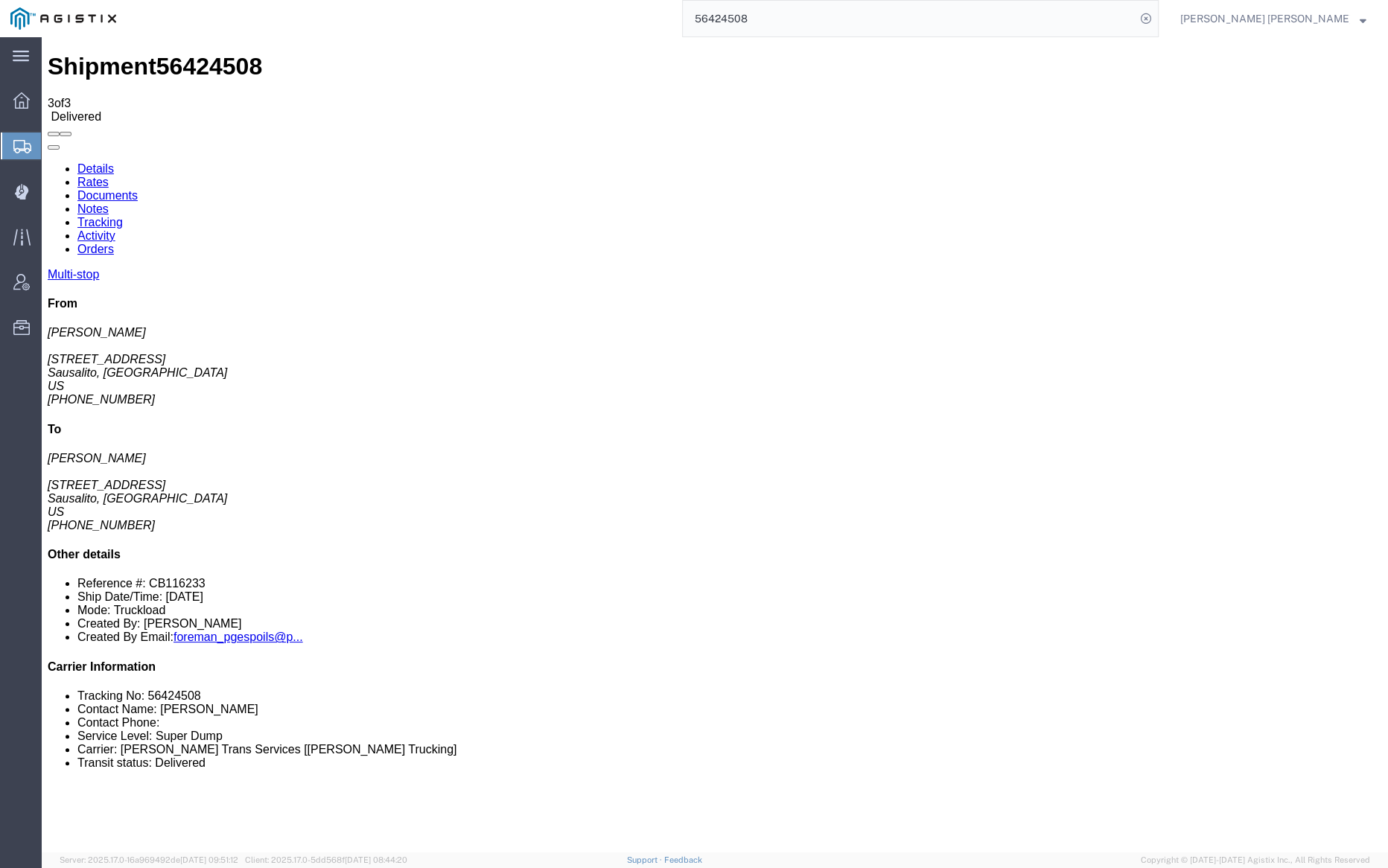
click at [123, 216] on link "Tracking" at bounding box center [100, 222] width 46 height 12
click at [109, 202] on link "Notes" at bounding box center [93, 208] width 32 height 12
click at [186, 59] on span "56424508" at bounding box center [209, 66] width 106 height 27
copy span "56424508"
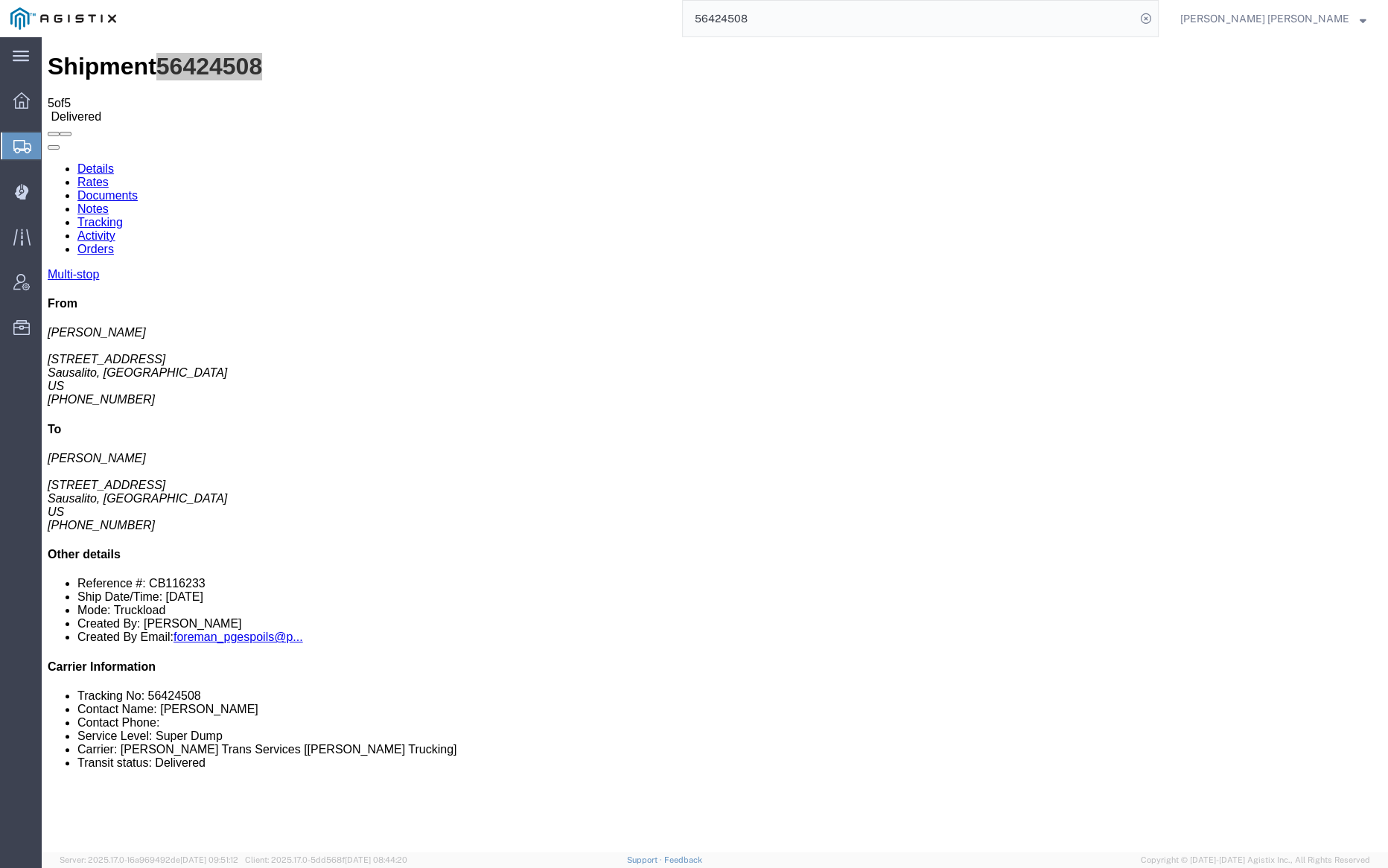
click at [795, 21] on input "56424508" at bounding box center [909, 19] width 452 height 35
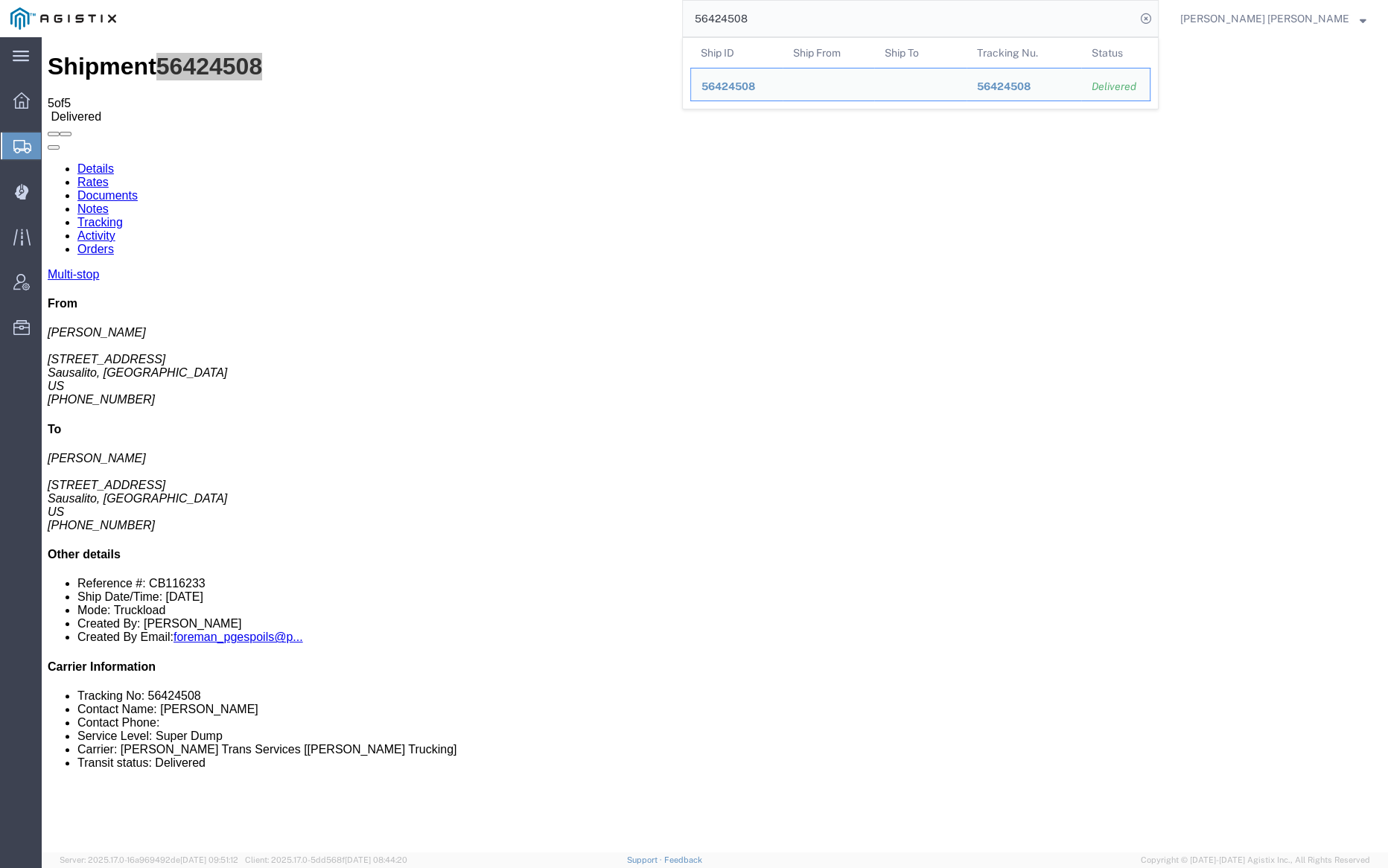
click at [794, 20] on input "56424508" at bounding box center [909, 19] width 452 height 35
paste input "88154"
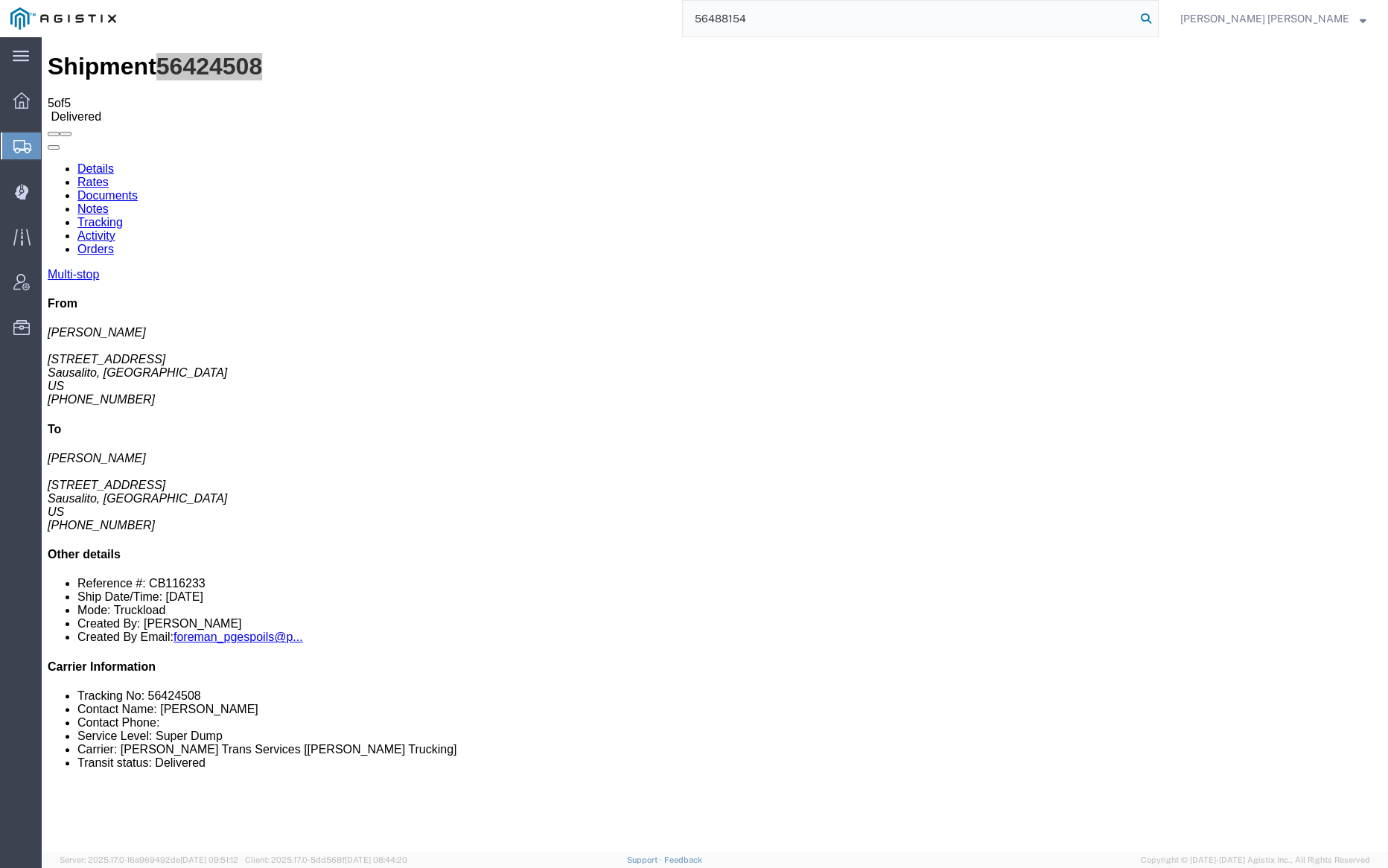
type input "56488154"
click at [1156, 12] on icon at bounding box center [1146, 19] width 21 height 21
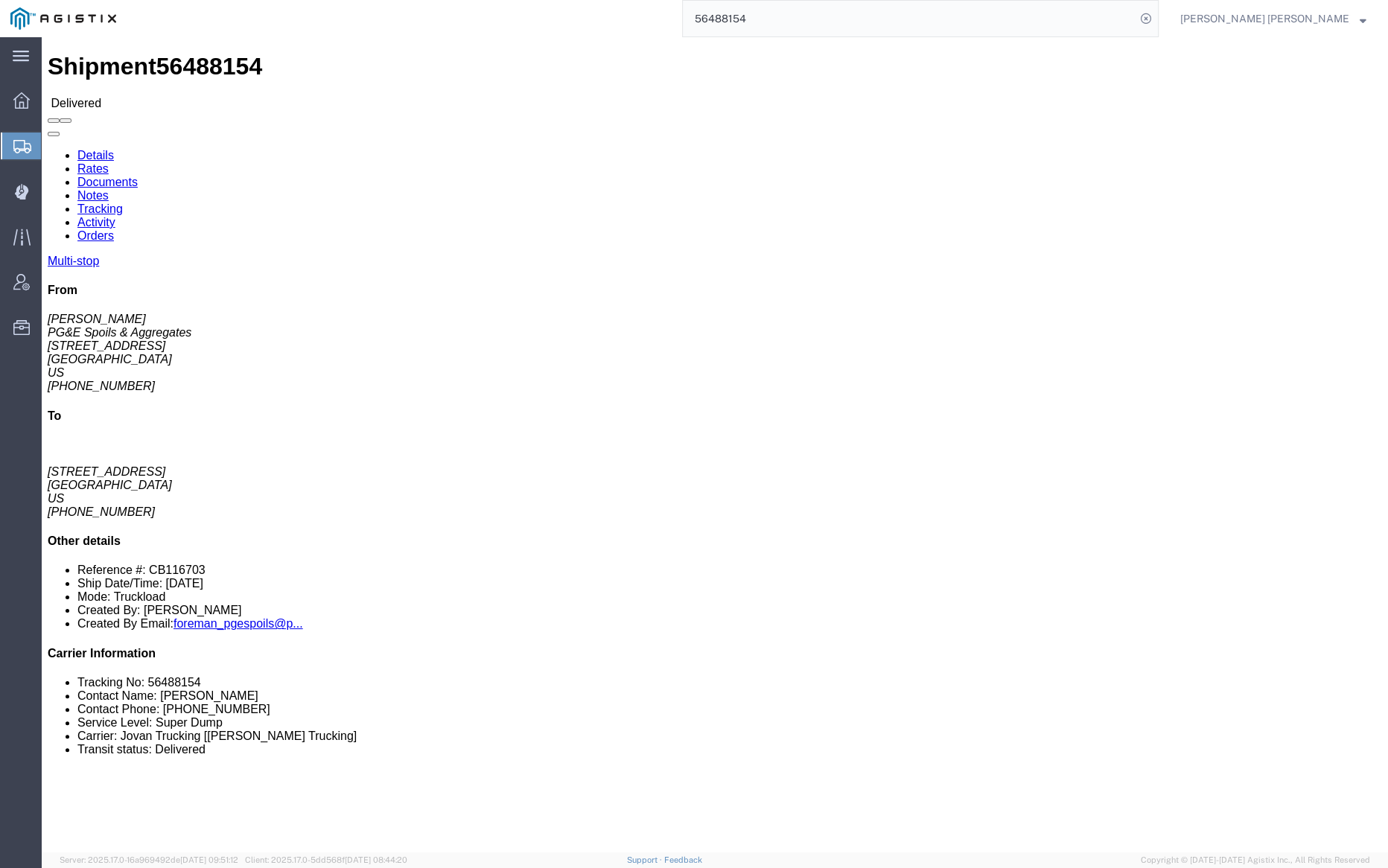
click link "Documents"
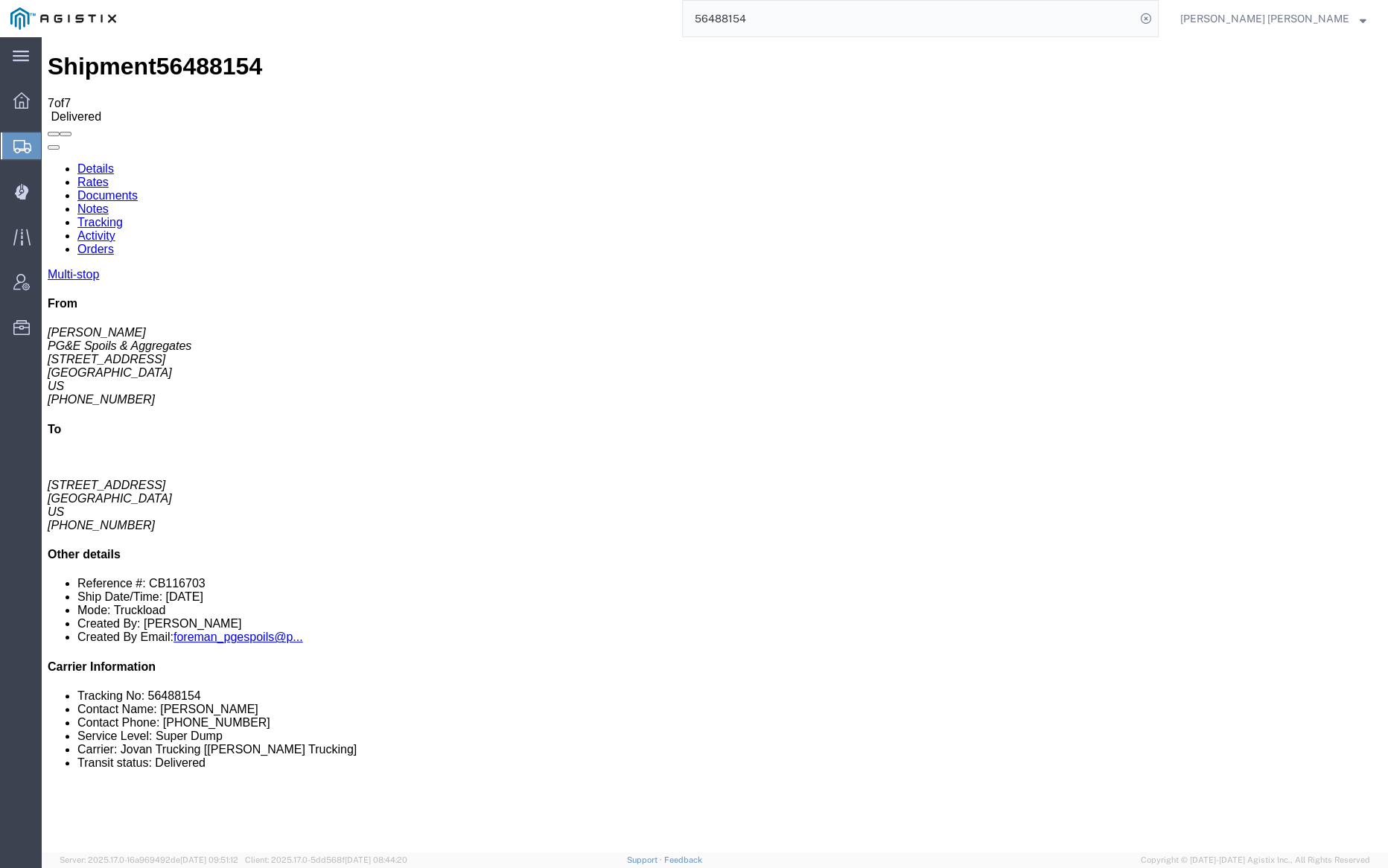
click at [594, 52] on div "Shipment 56488154 7 of 7 Delivered Details Rates Documents Notes Tracking Activ…" at bounding box center [715, 549] width 1335 height 992
click at [560, 59] on div "Shipment 56488154 7 of 7 Delivered" at bounding box center [715, 87] width 1335 height 70
